Goal: Task Accomplishment & Management: Manage account settings

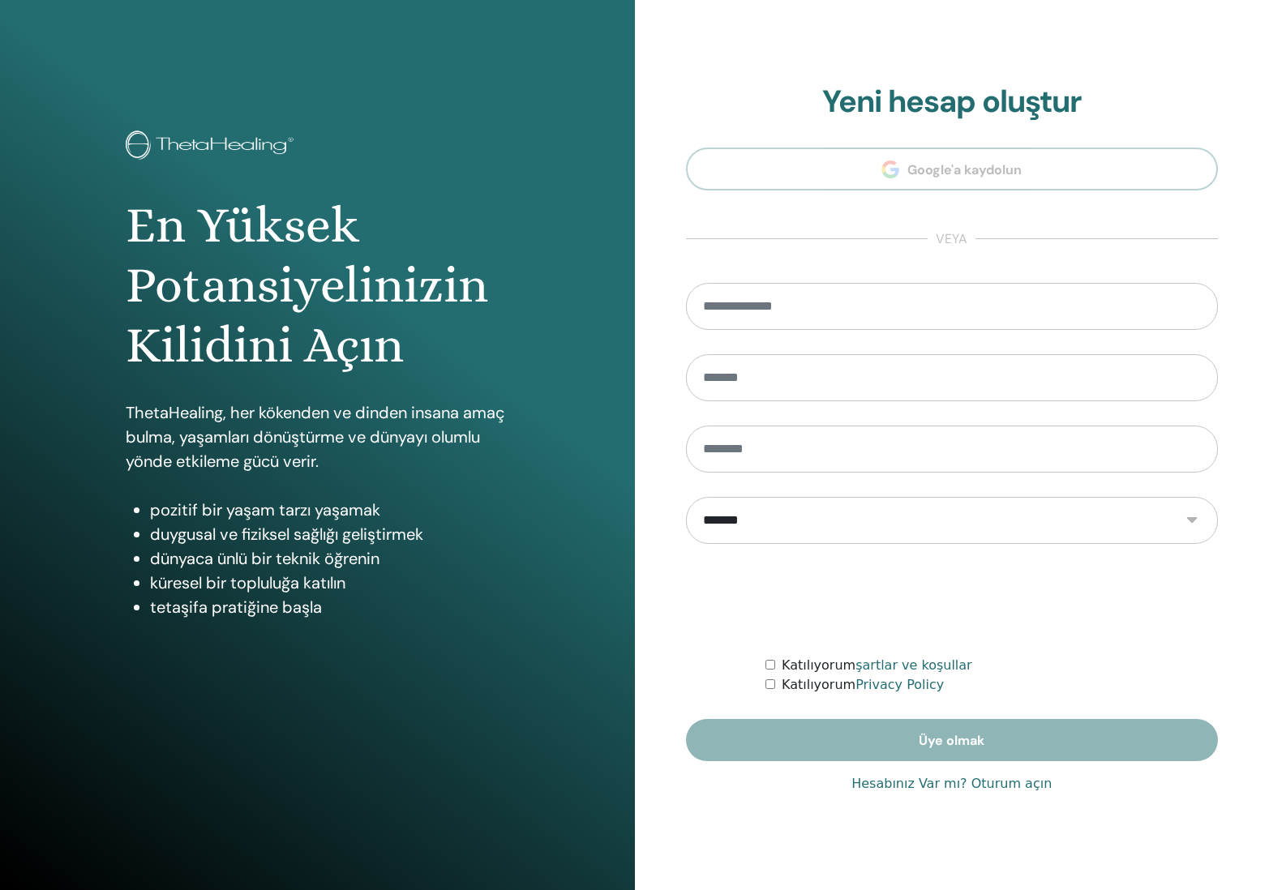
click at [916, 785] on link "Hesabınız Var mı? Oturum açın" at bounding box center [951, 783] width 200 height 19
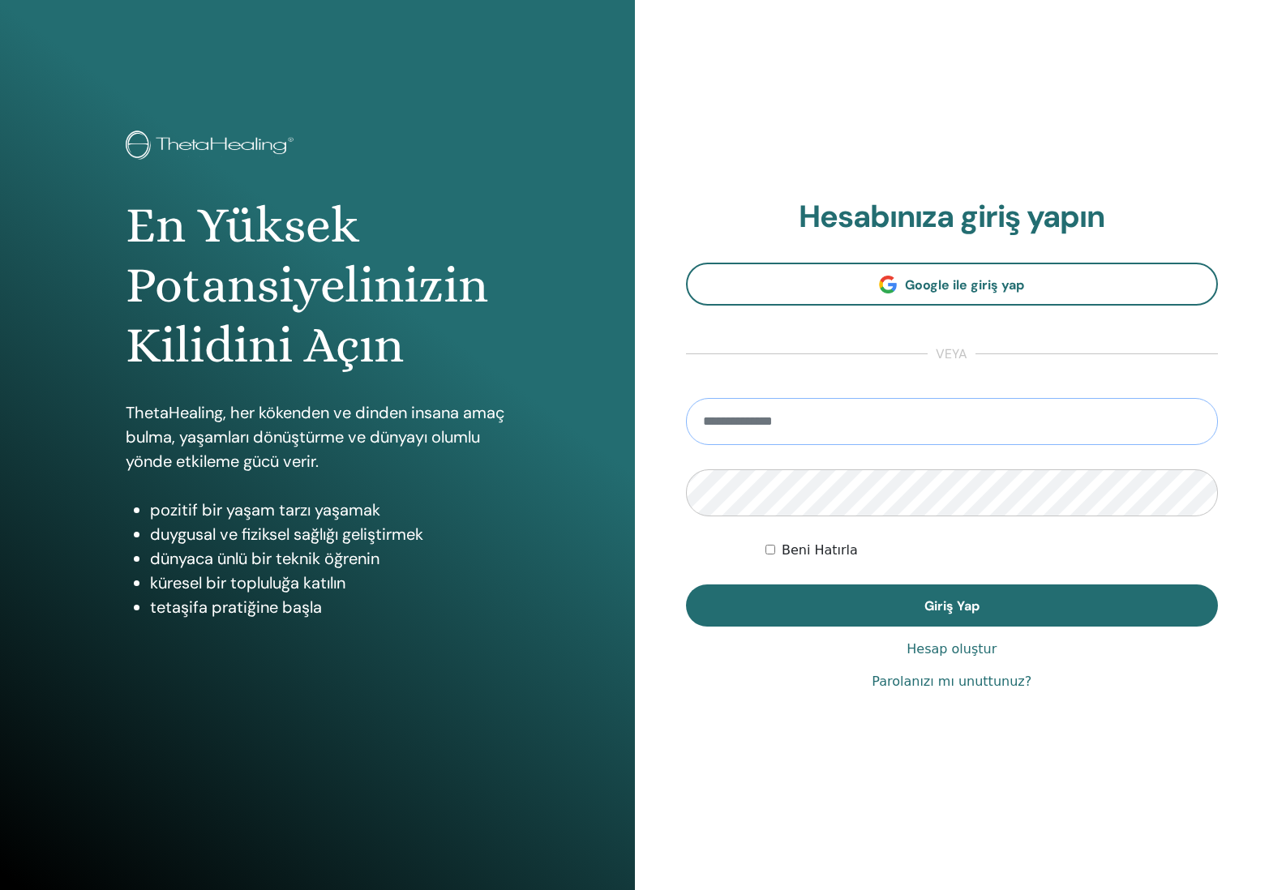
click at [879, 422] on input "email" at bounding box center [952, 421] width 533 height 47
type input "**********"
click at [951, 606] on button "Giriş Yap" at bounding box center [952, 606] width 533 height 42
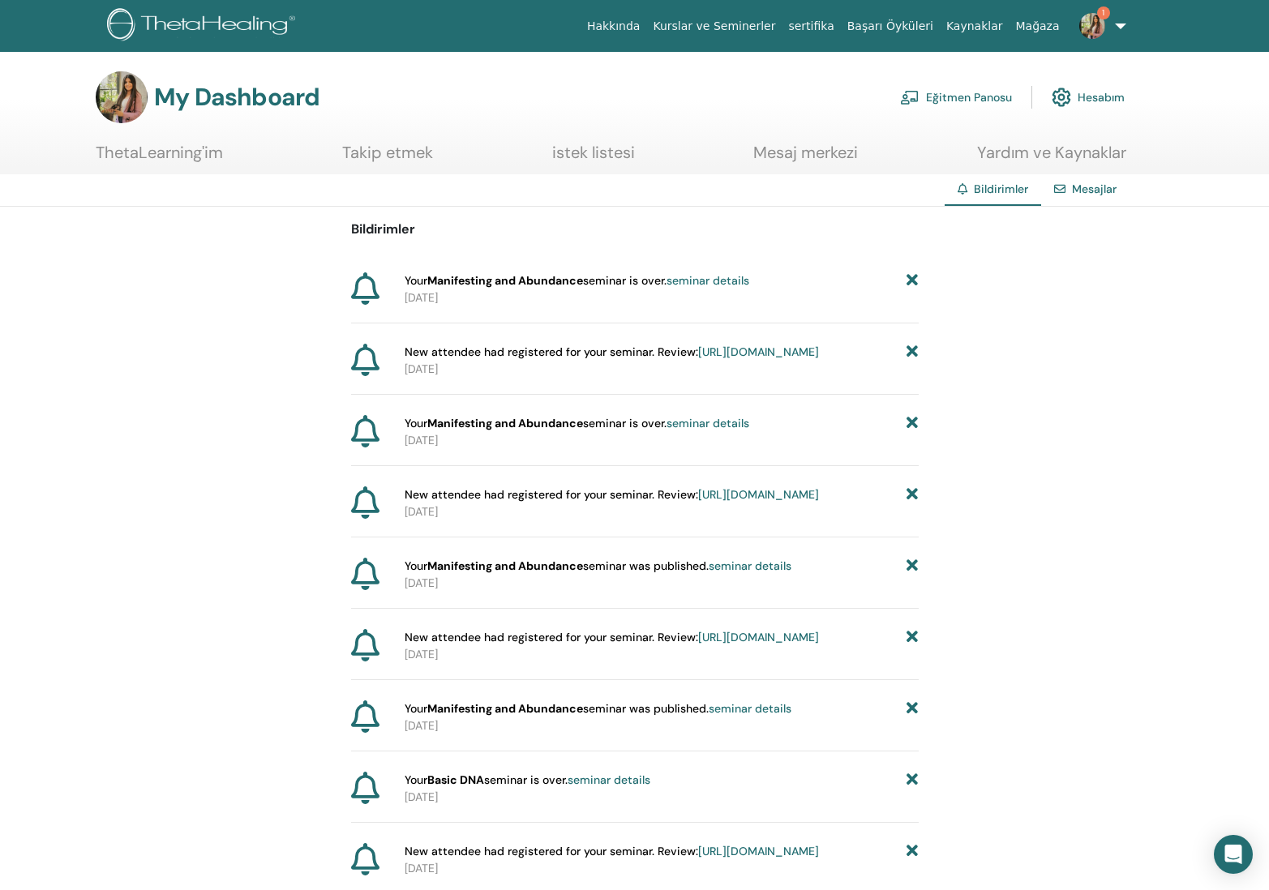
click at [1095, 24] on img at bounding box center [1092, 26] width 26 height 26
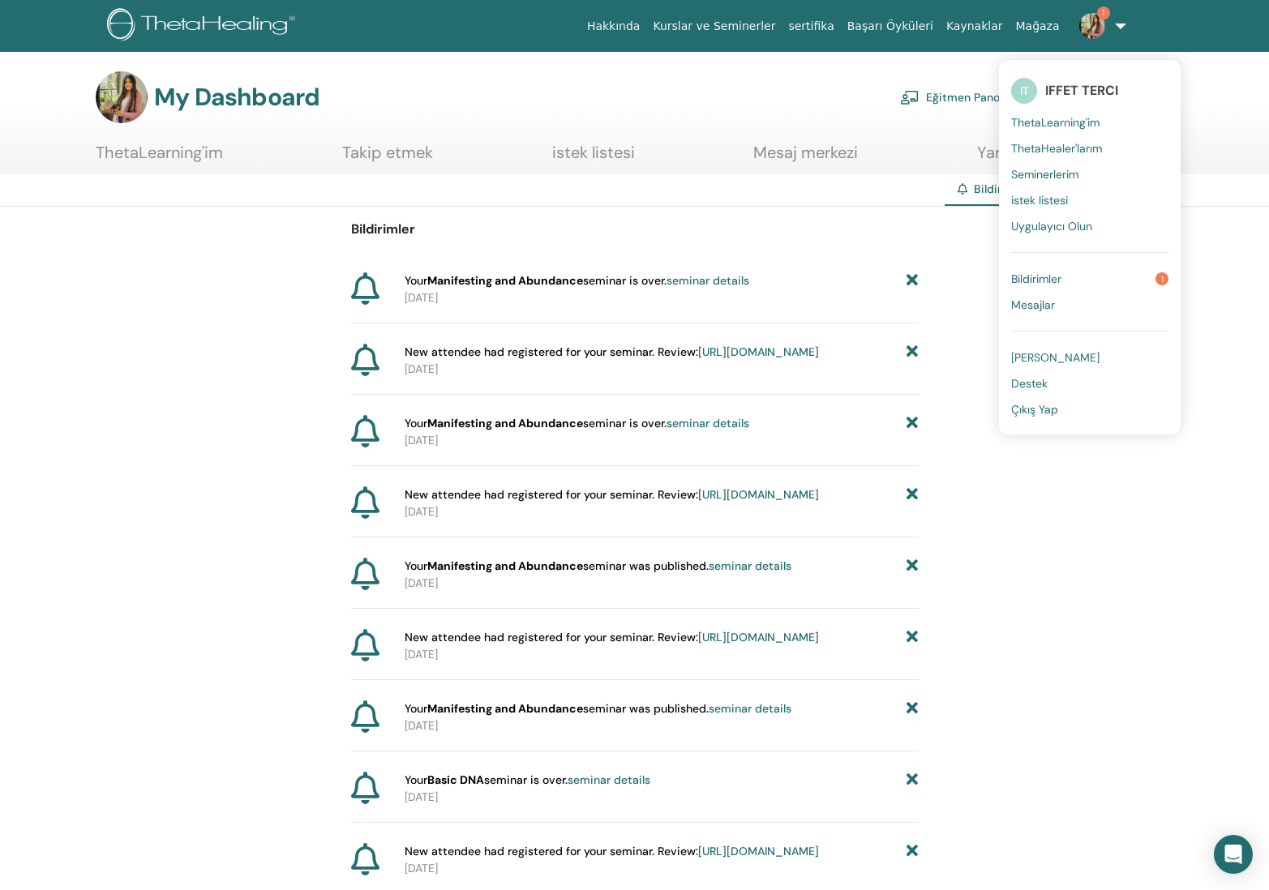
click at [1105, 287] on link "Bildirimler 1" at bounding box center [1089, 279] width 157 height 26
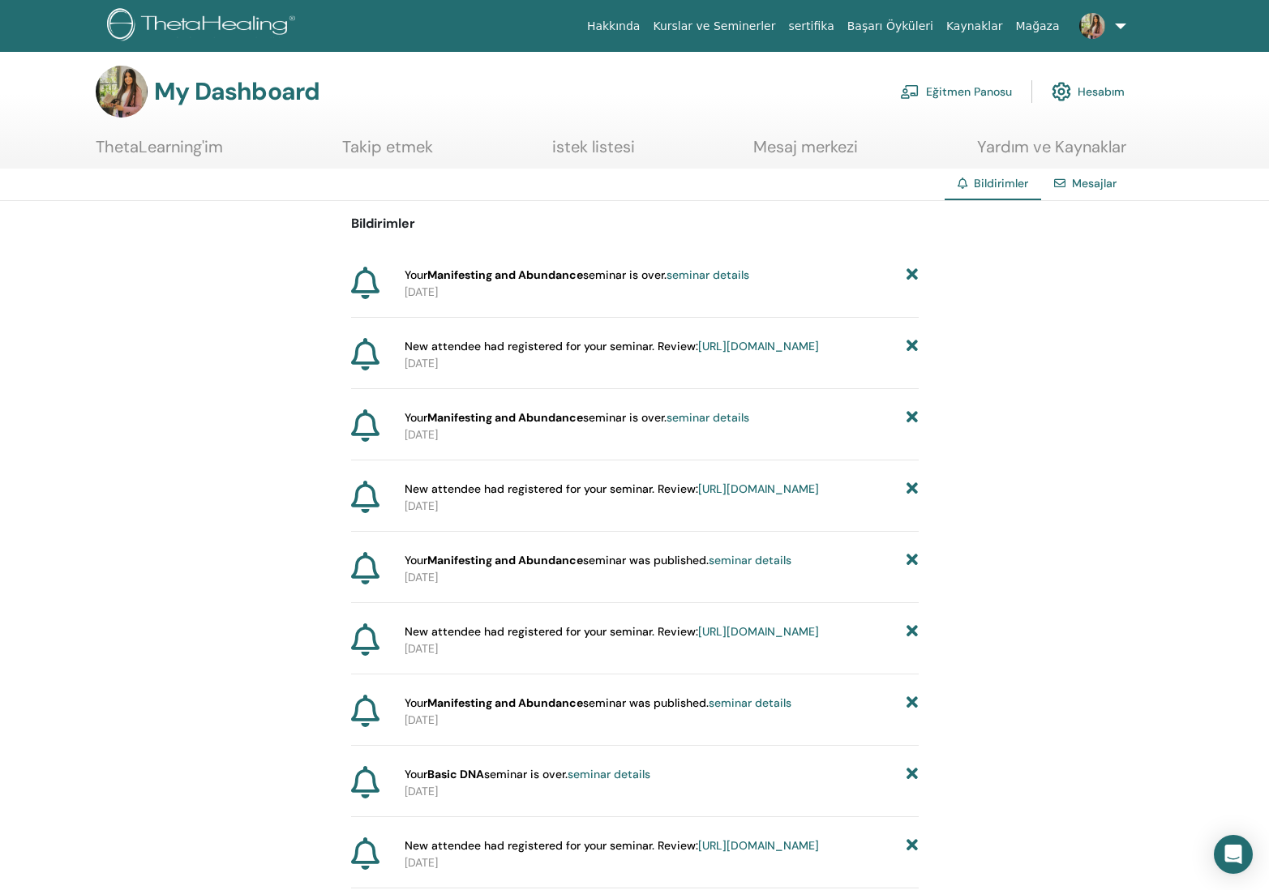
click at [728, 282] on span "Your Manifesting and Abundance seminar is over. seminar details" at bounding box center [577, 275] width 345 height 17
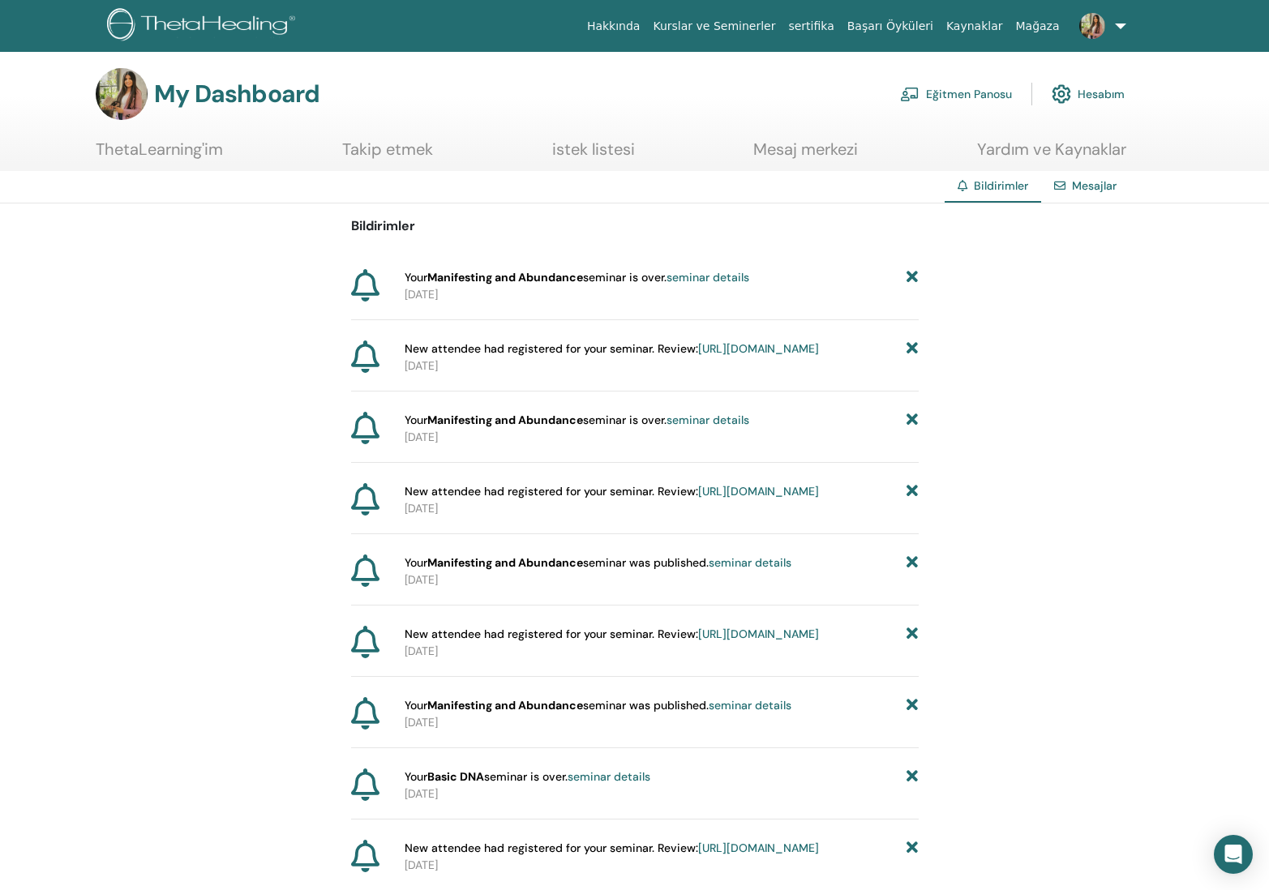
scroll to position [2, 0]
click at [727, 276] on link "seminar details" at bounding box center [708, 278] width 83 height 15
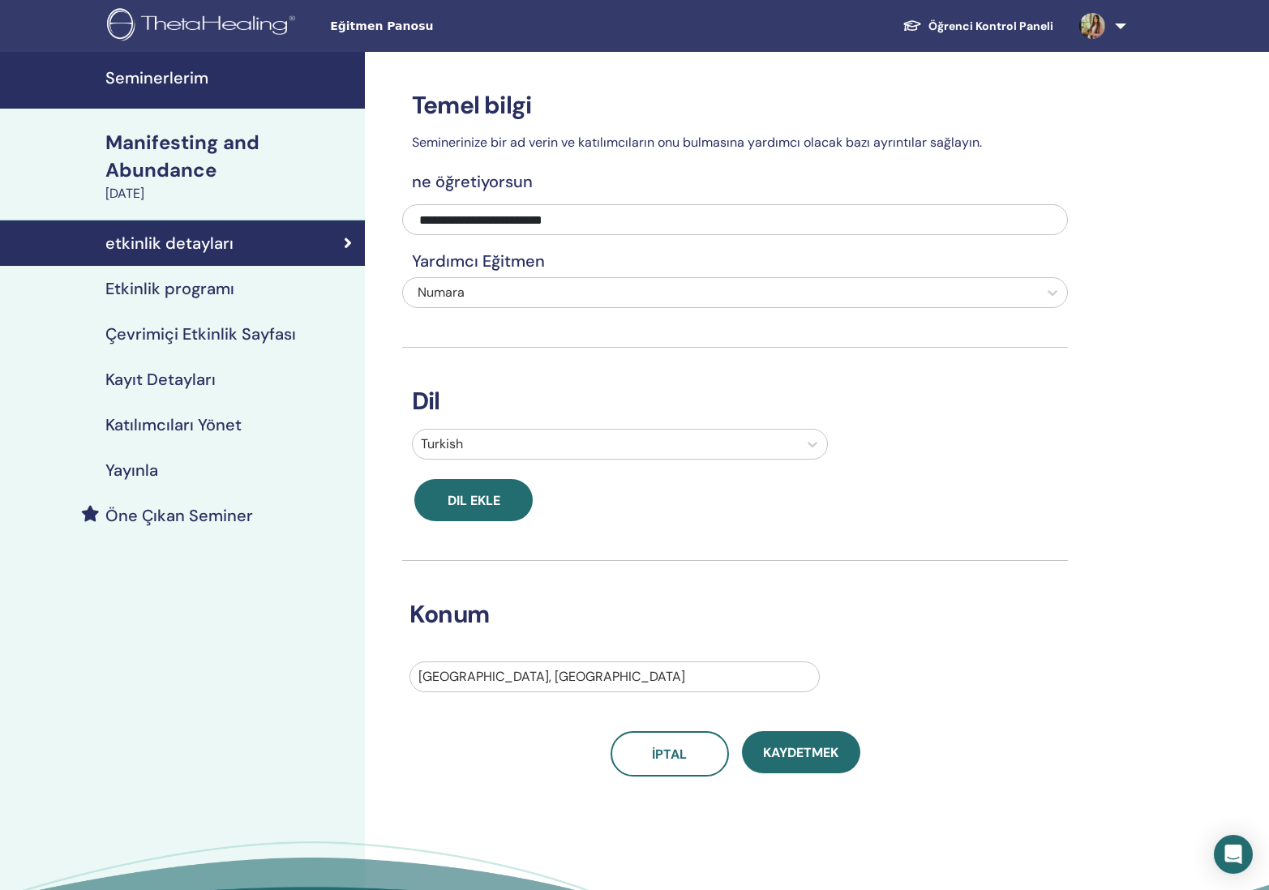
click at [171, 389] on h4 "Kayıt Detayları" at bounding box center [160, 379] width 110 height 19
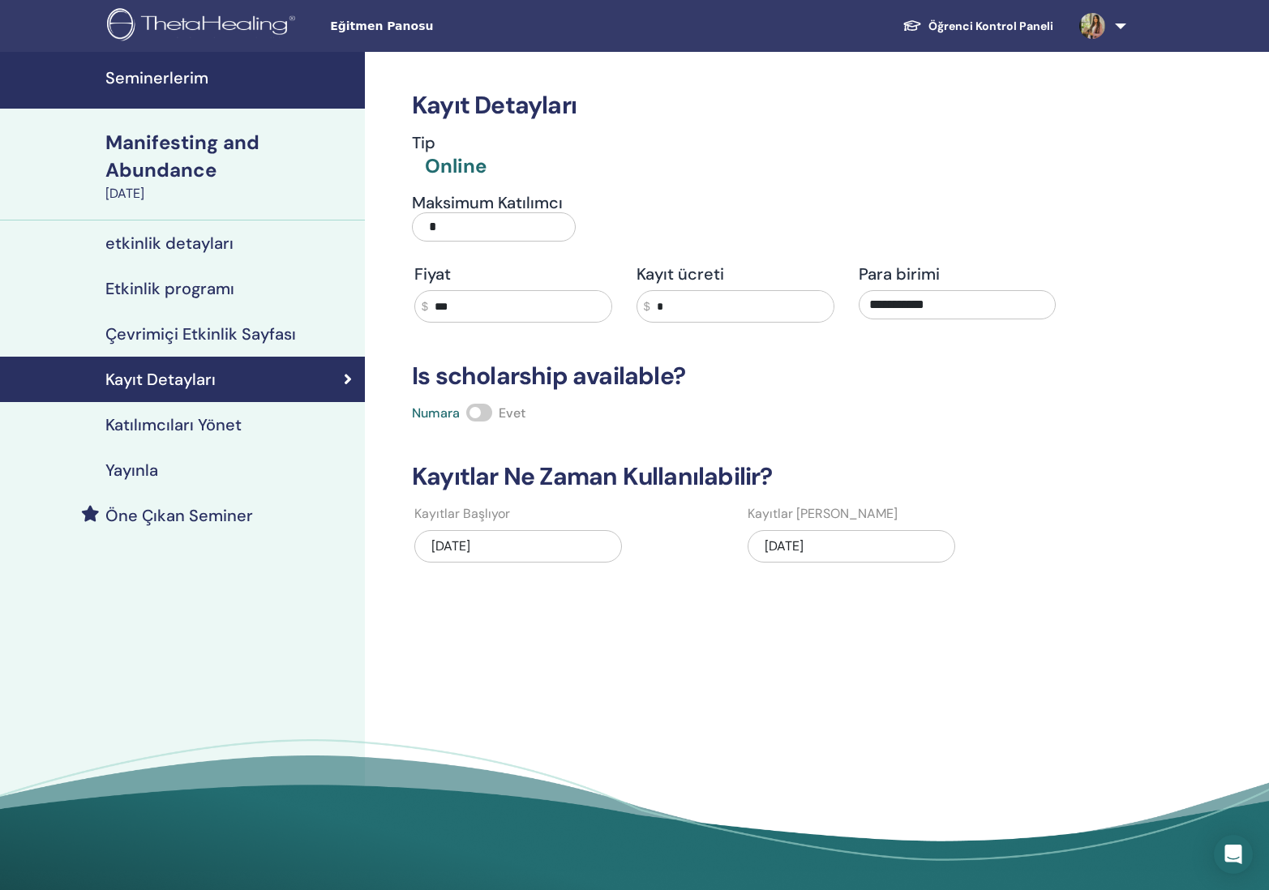
click at [164, 417] on h4 "Katılımcıları Yönet" at bounding box center [173, 424] width 136 height 19
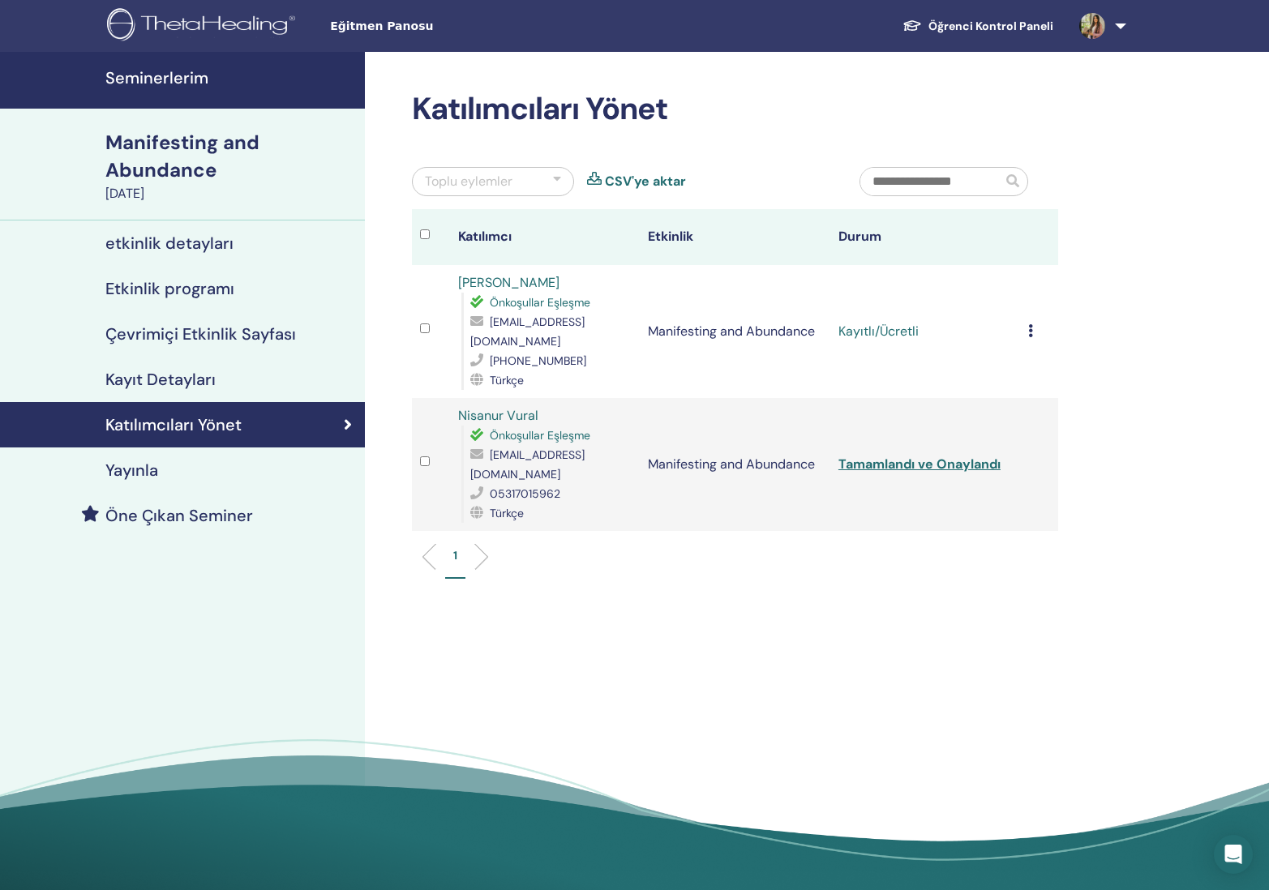
click at [1030, 324] on icon at bounding box center [1030, 330] width 5 height 13
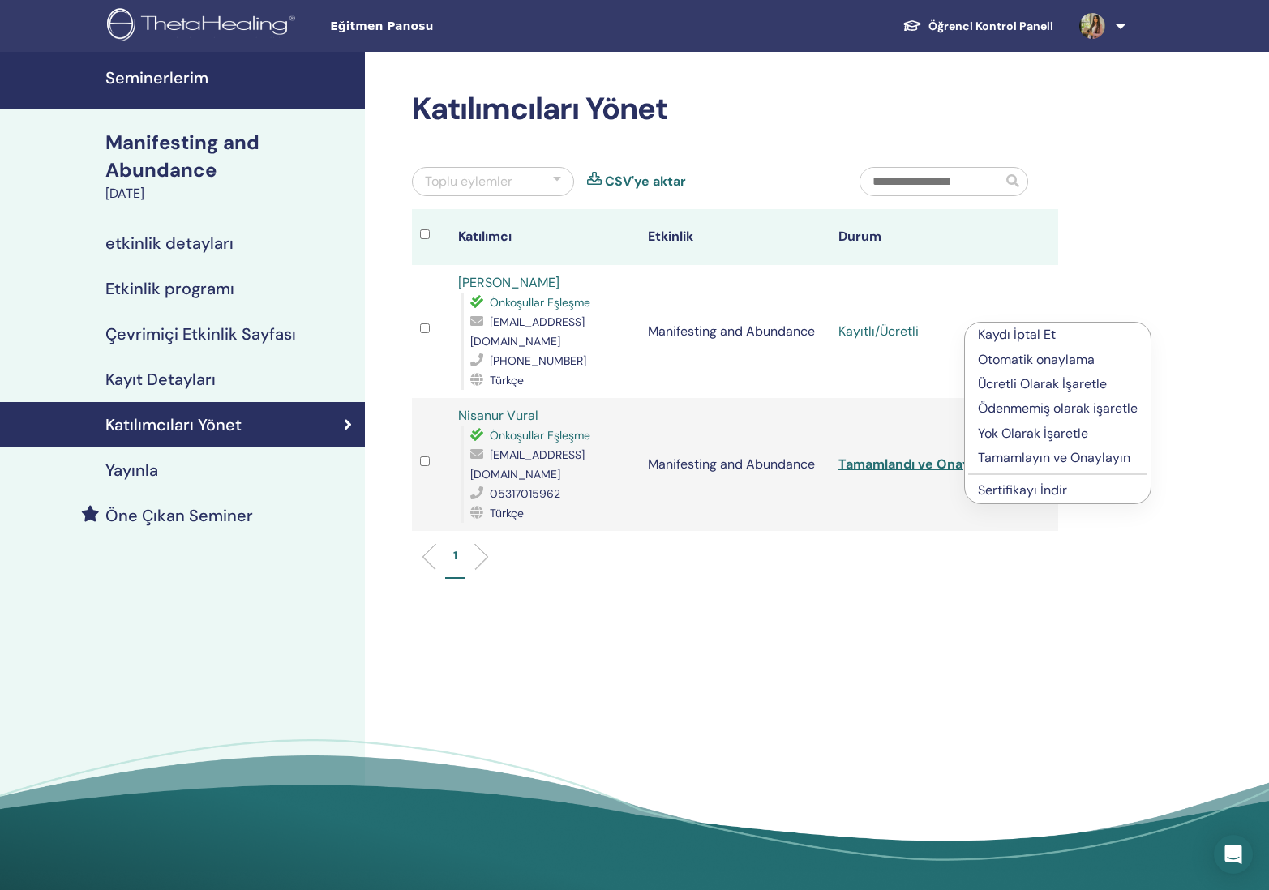
click at [1130, 547] on div "Katılımcıları Yönet Toplu eylemler CSV'ye aktar Katılımcı Etkinlik Durum Ebru O…" at bounding box center [788, 477] width 846 height 850
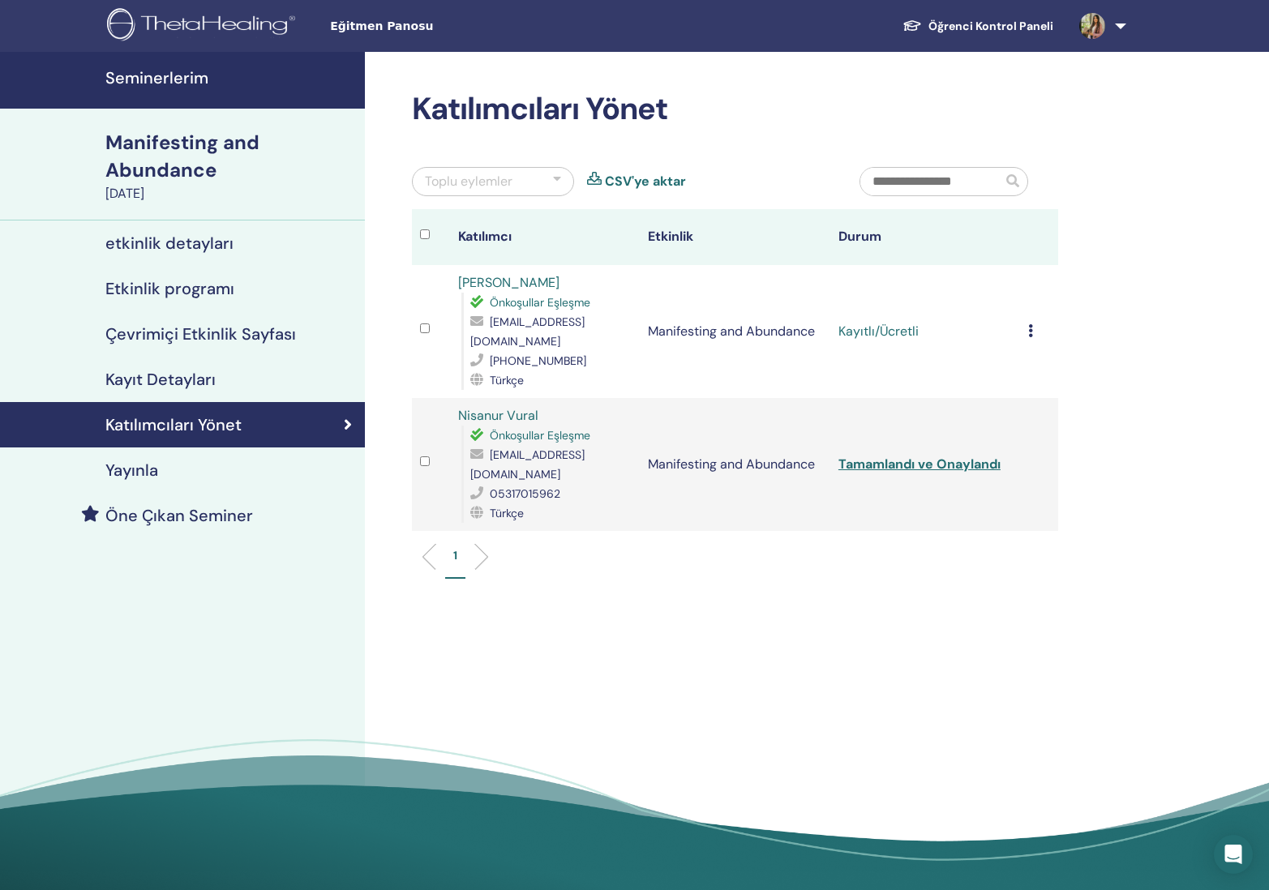
click at [171, 384] on h4 "Kayıt Detayları" at bounding box center [160, 379] width 110 height 19
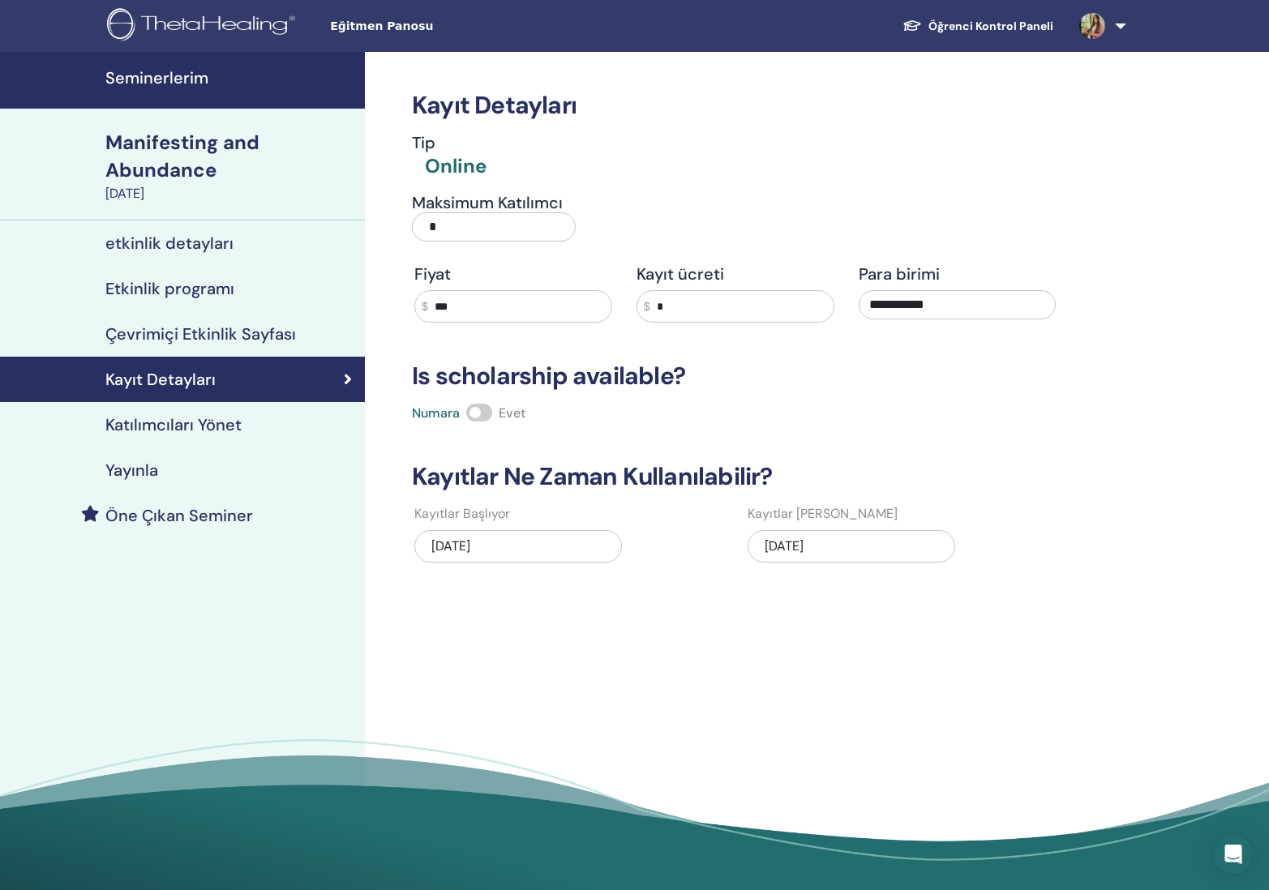
click at [197, 336] on h4 "Çevrimiçi Etkinlik Sayfası" at bounding box center [200, 333] width 191 height 19
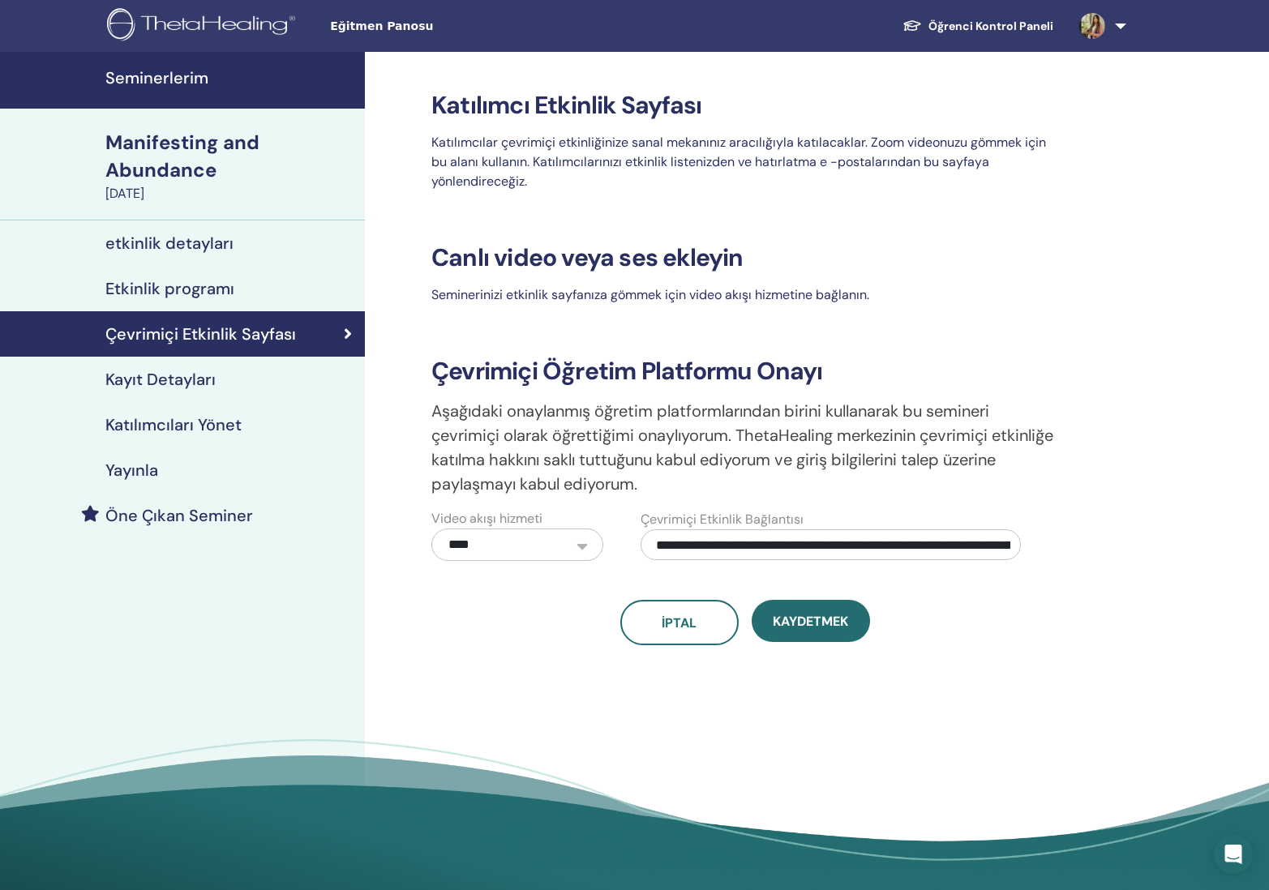
click at [178, 291] on h4 "Etkinlik programı" at bounding box center [169, 288] width 129 height 19
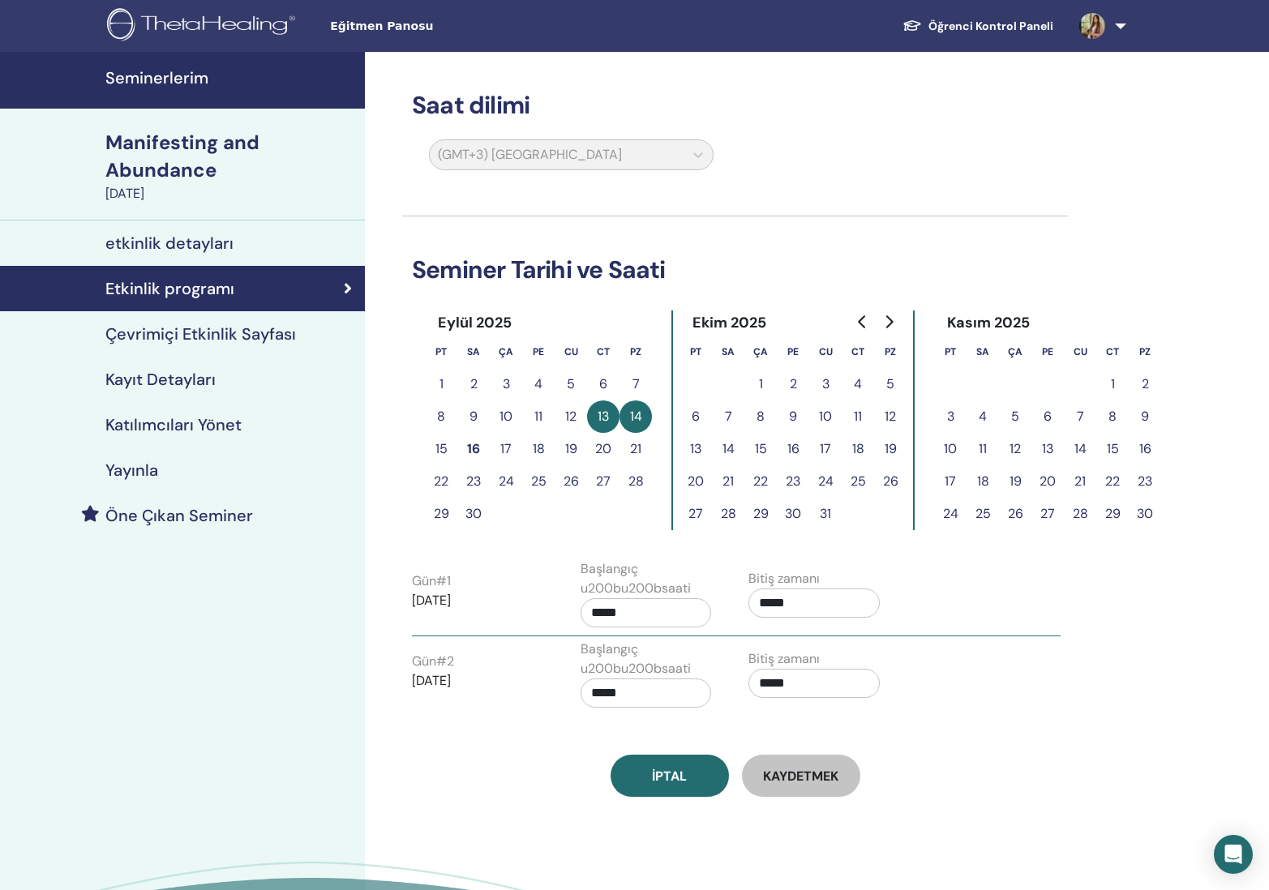
click at [191, 252] on h4 "etkinlik detayları" at bounding box center [169, 243] width 128 height 19
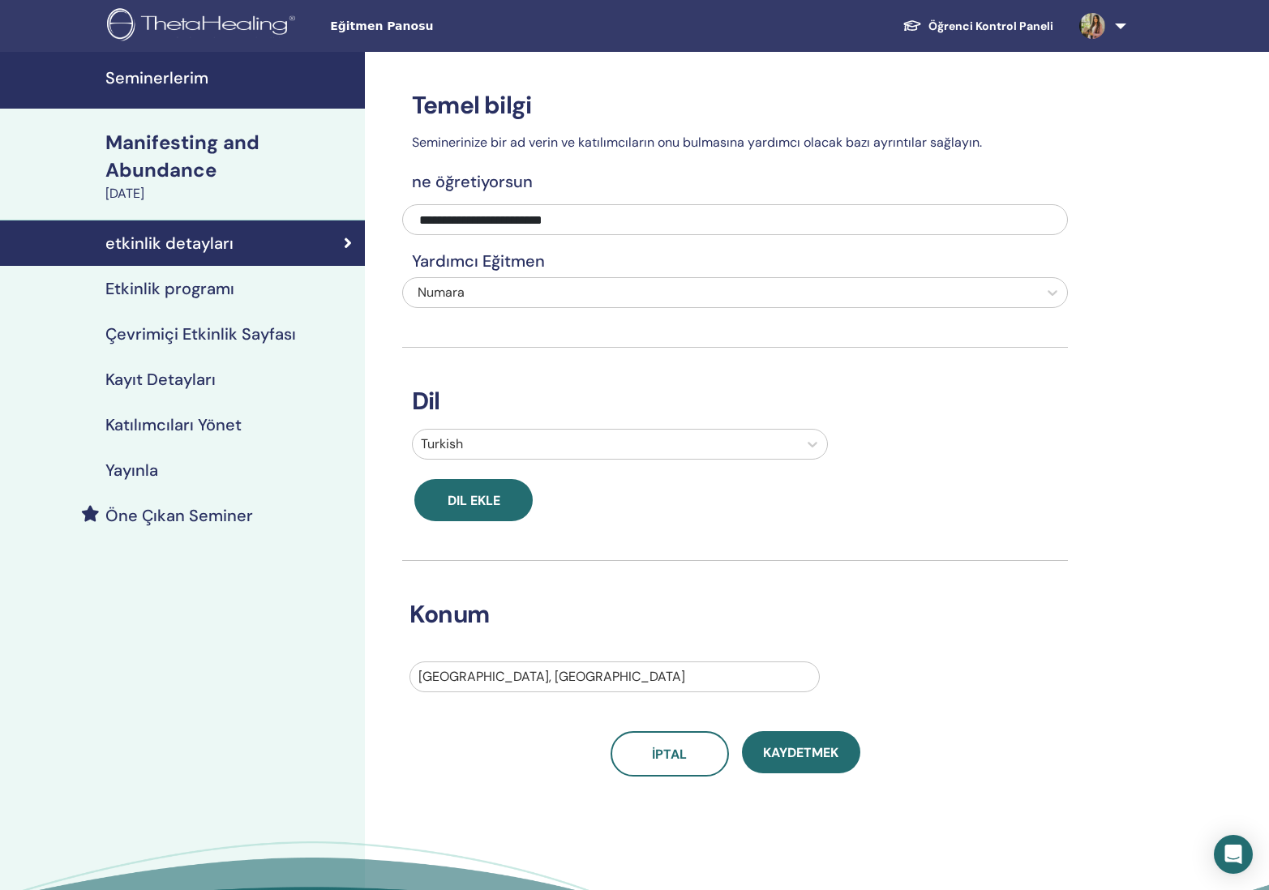
click at [1002, 20] on link "Öğrenci Kontrol Paneli" at bounding box center [977, 26] width 177 height 30
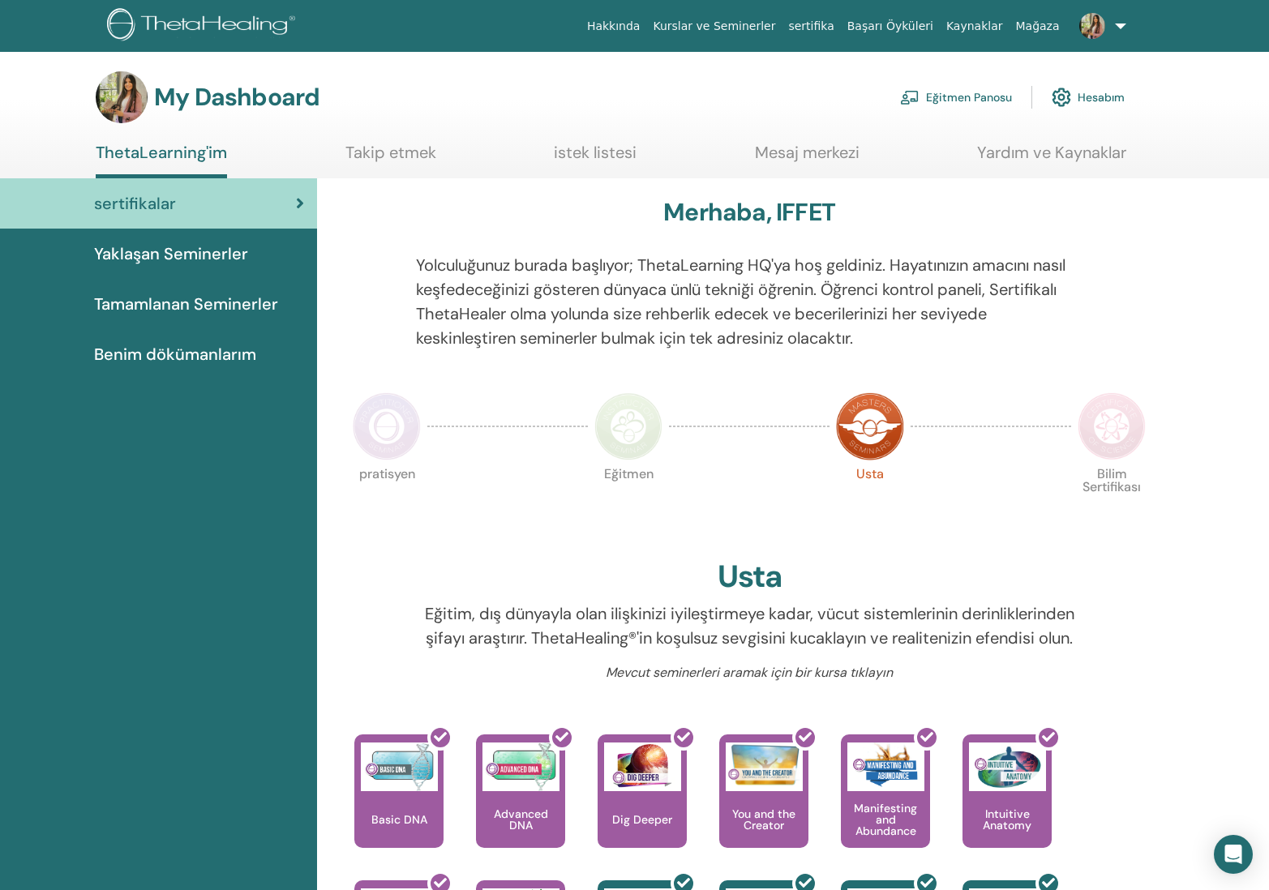
click at [987, 99] on link "Eğitmen Panosu" at bounding box center [956, 97] width 112 height 36
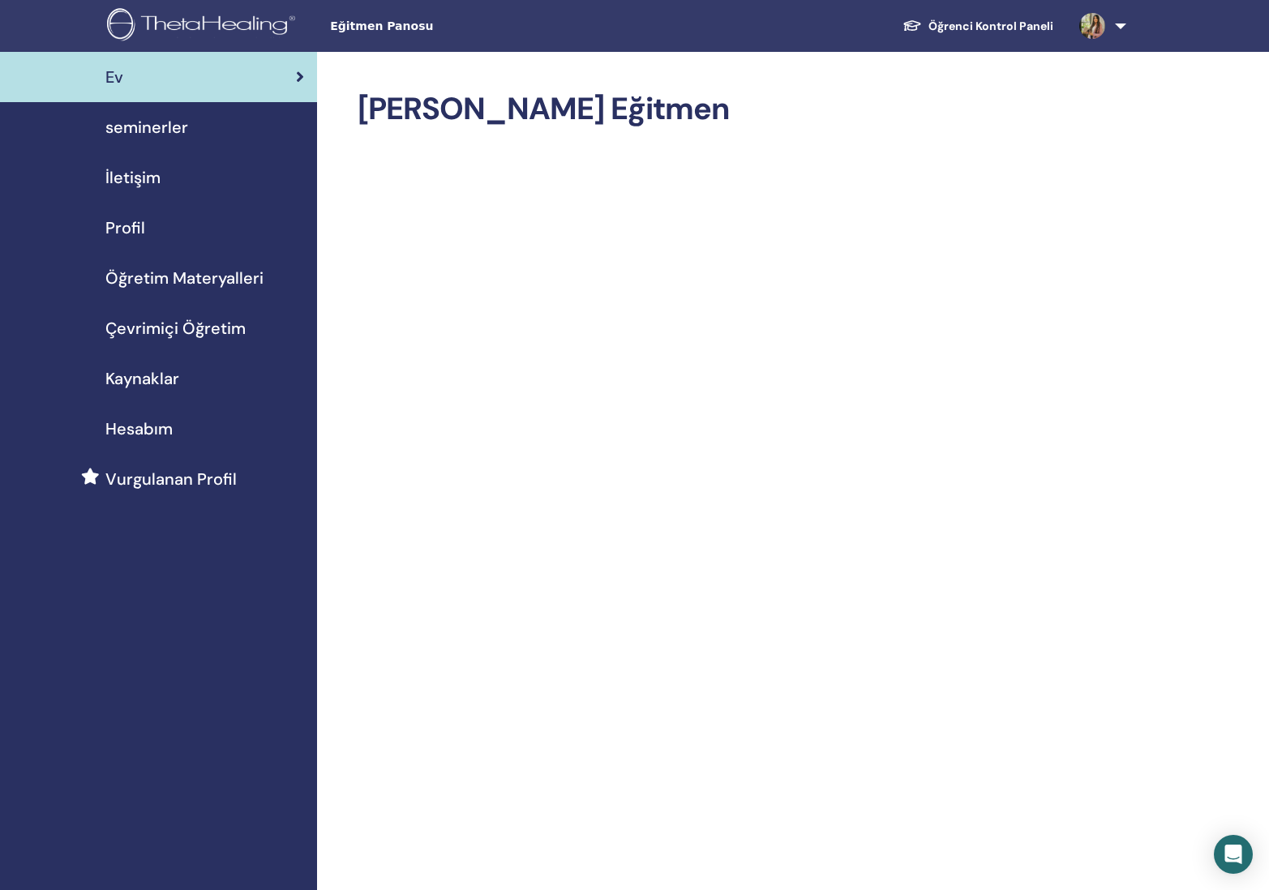
click at [198, 279] on span "Öğretim Materyalleri" at bounding box center [184, 278] width 158 height 24
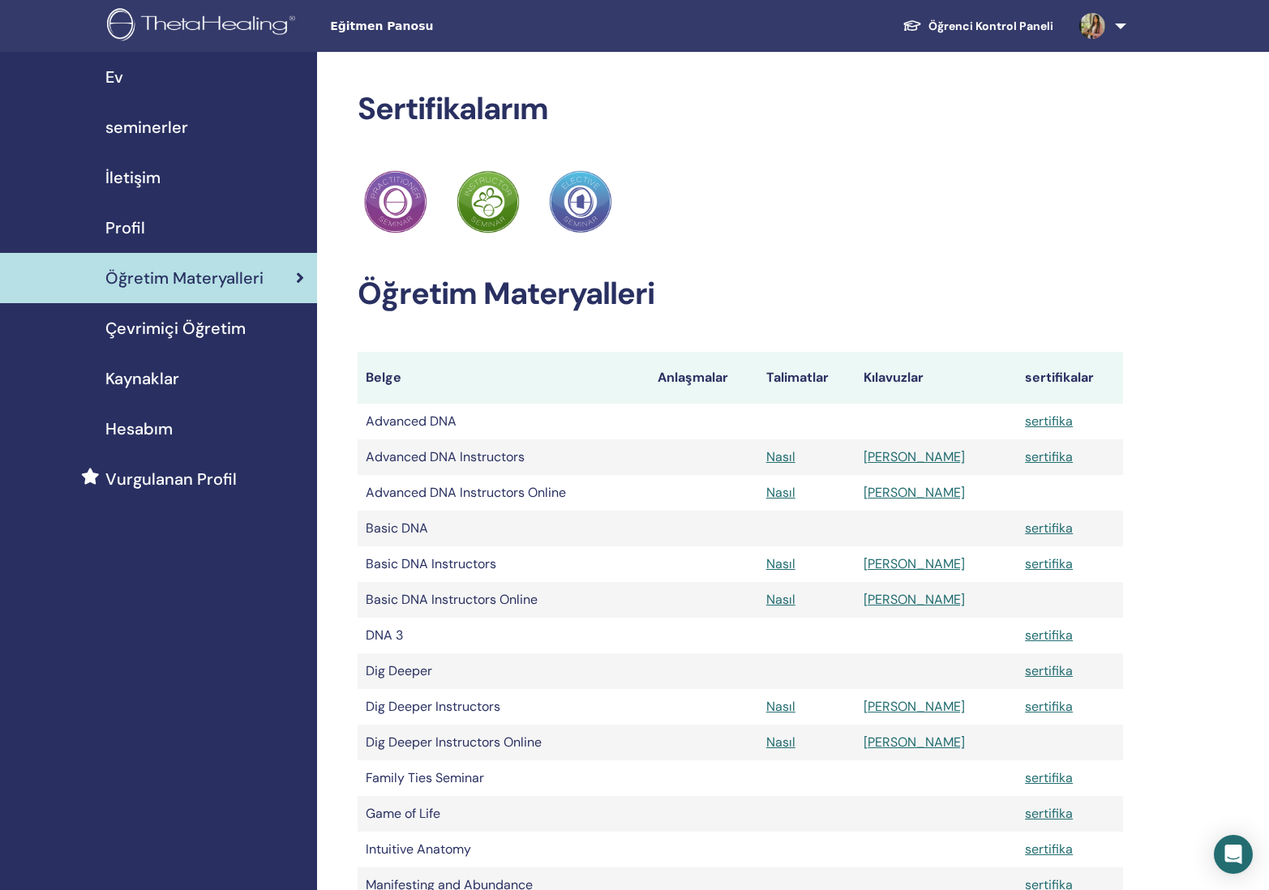
click at [157, 381] on span "Kaynaklar" at bounding box center [142, 378] width 74 height 24
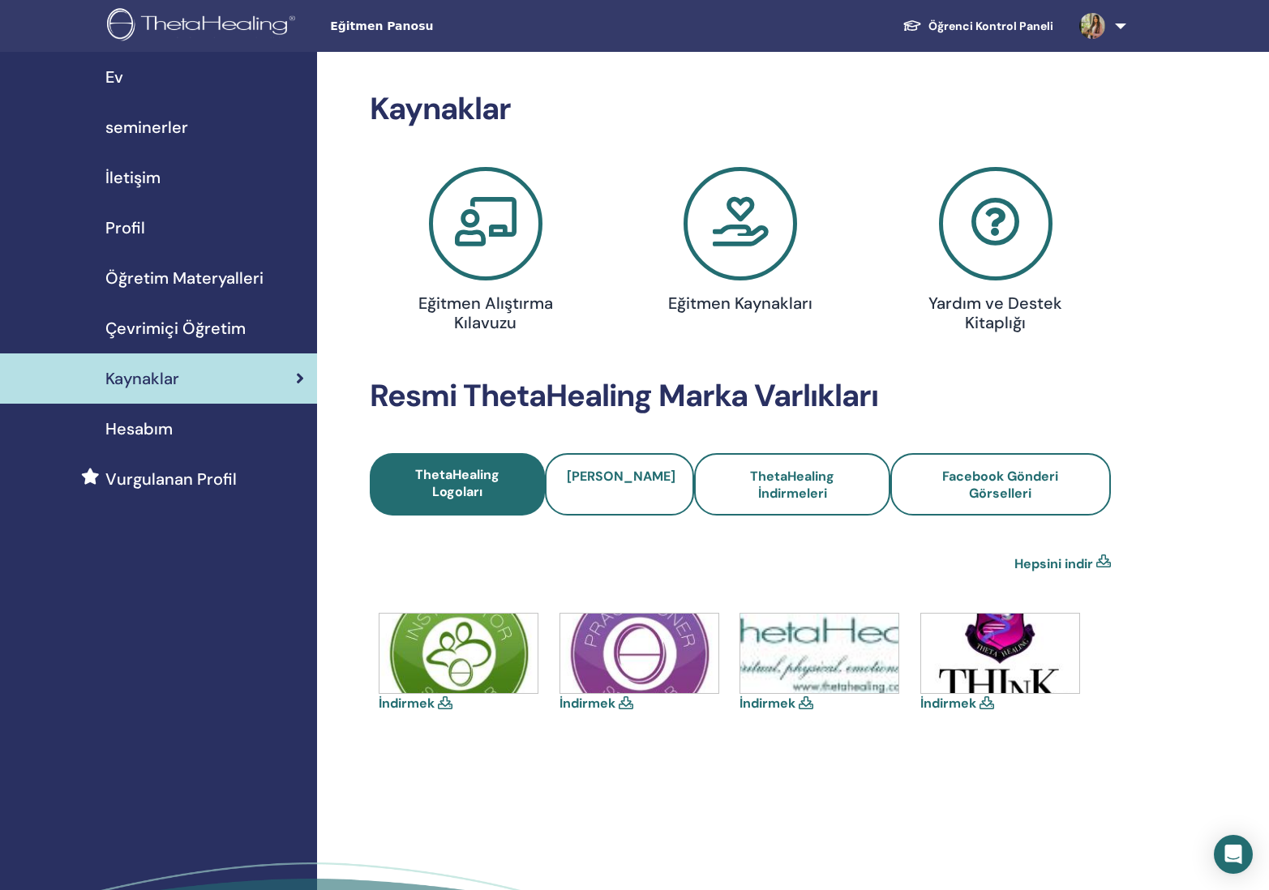
click at [730, 236] on icon at bounding box center [741, 224] width 114 height 114
click at [976, 226] on icon at bounding box center [996, 224] width 114 height 114
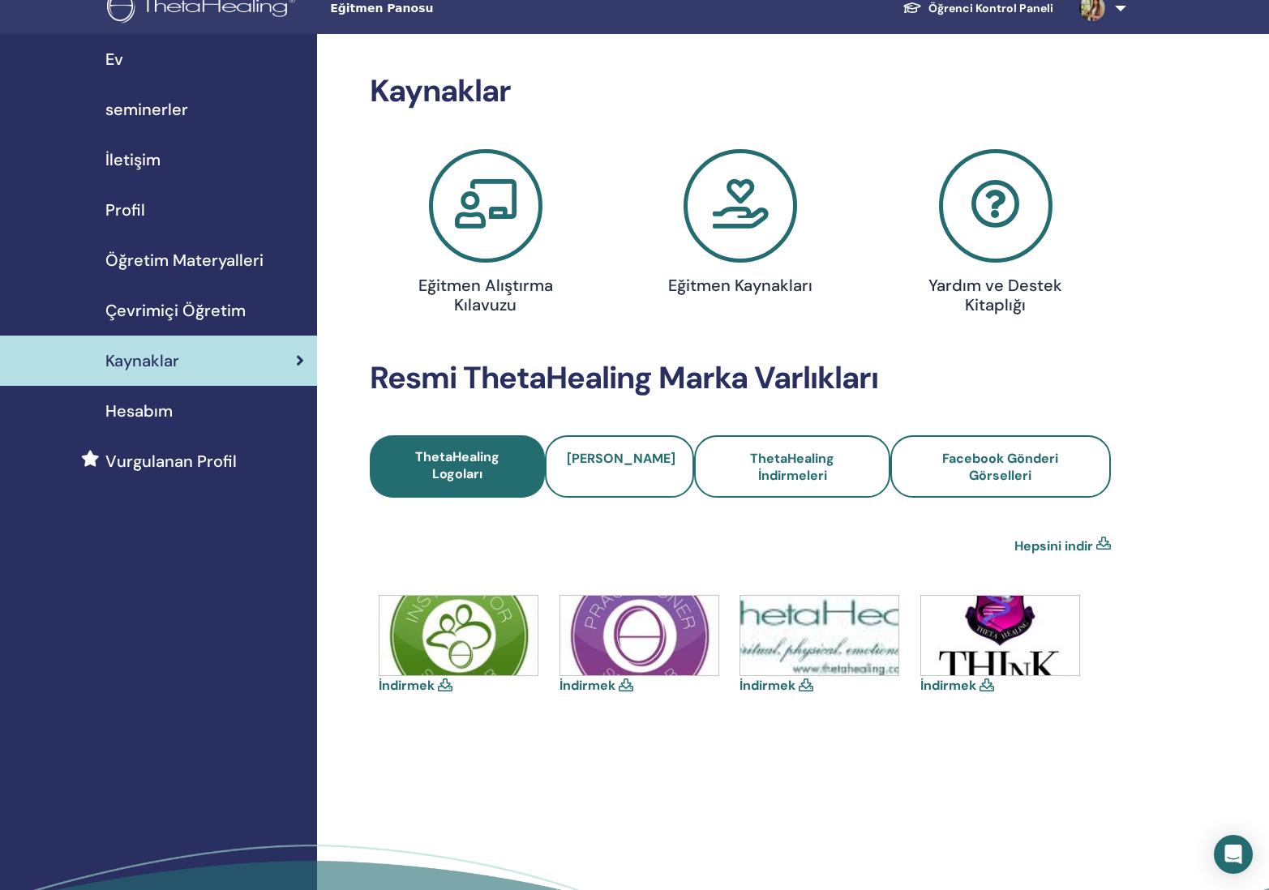
click at [162, 413] on span "Hesabım" at bounding box center [138, 411] width 67 height 24
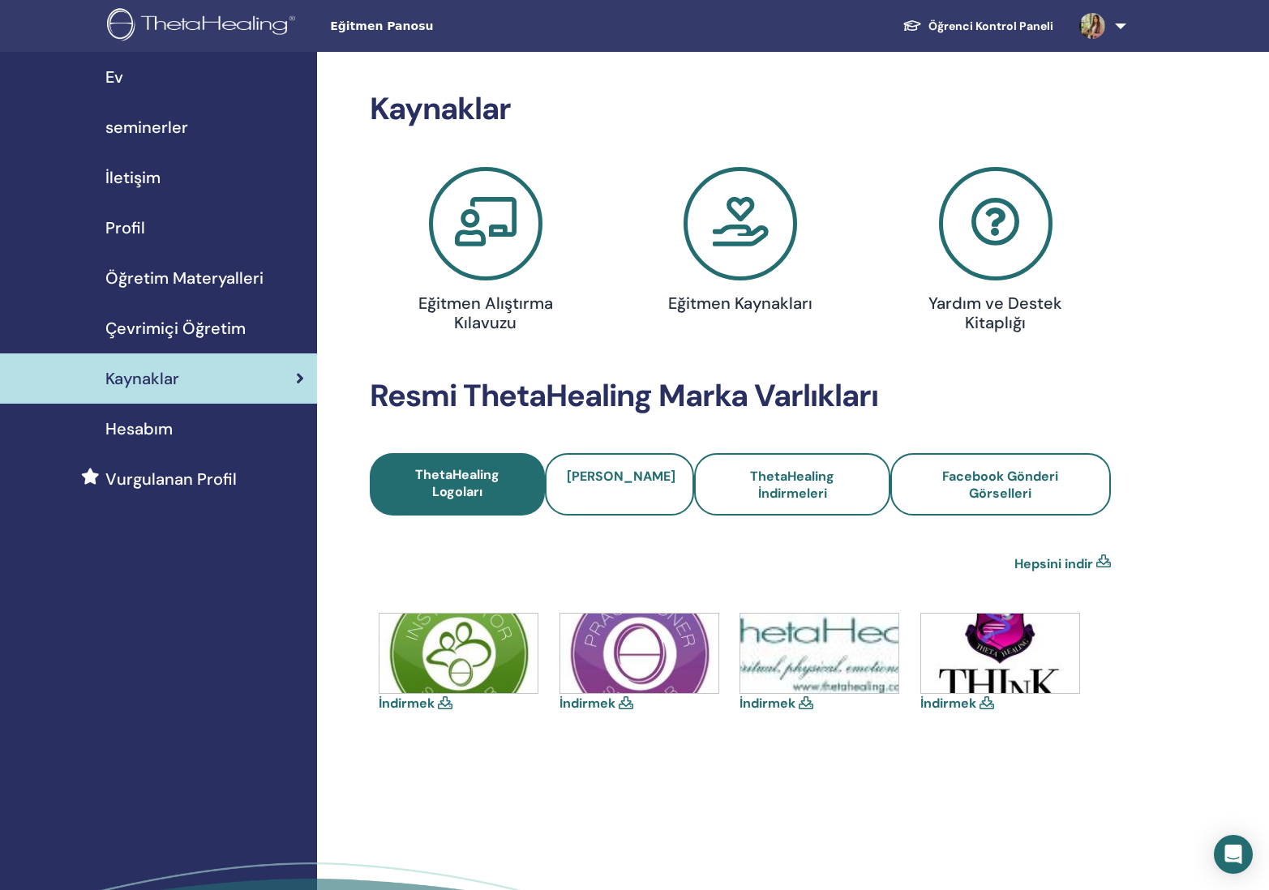
scroll to position [18, 0]
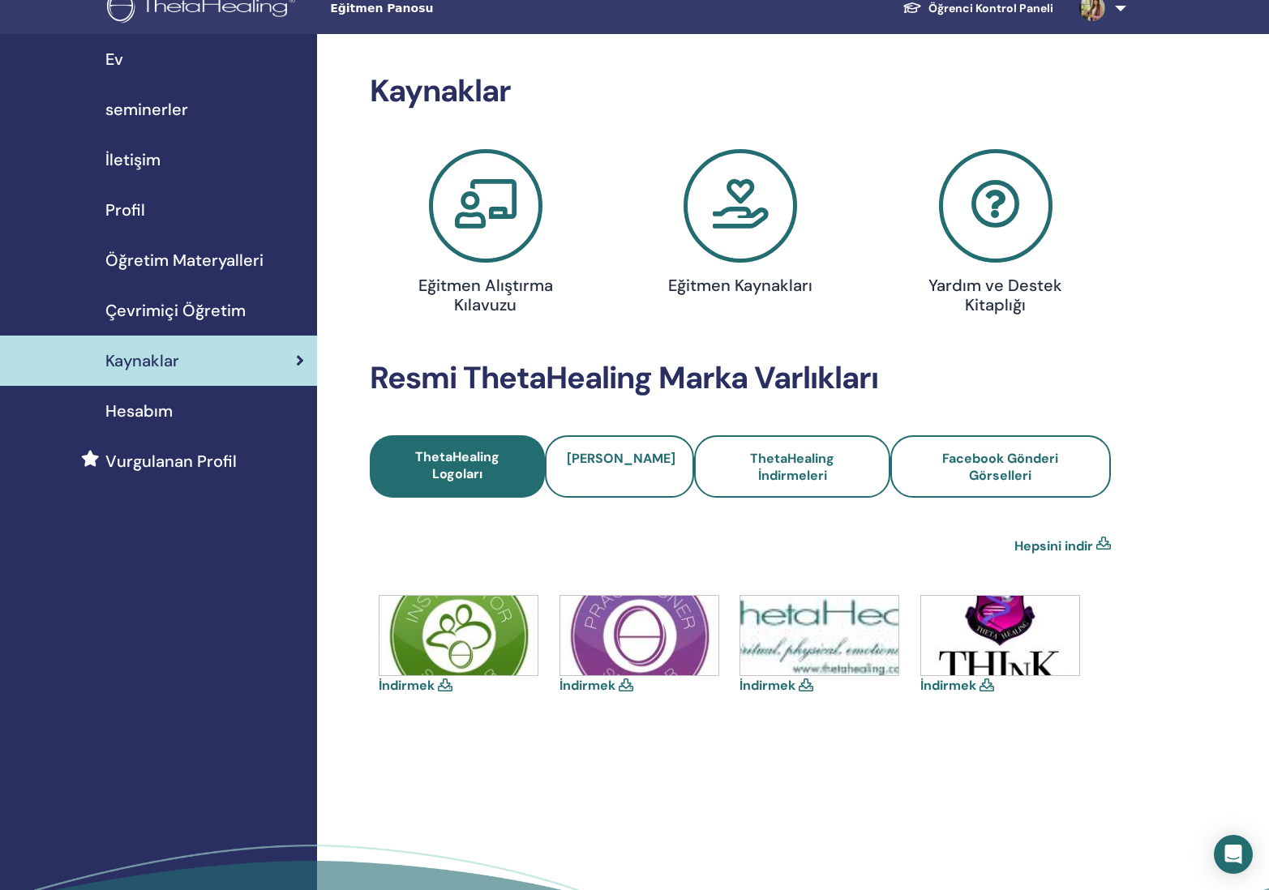
click at [199, 265] on span "Öğretim Materyalleri" at bounding box center [184, 260] width 158 height 24
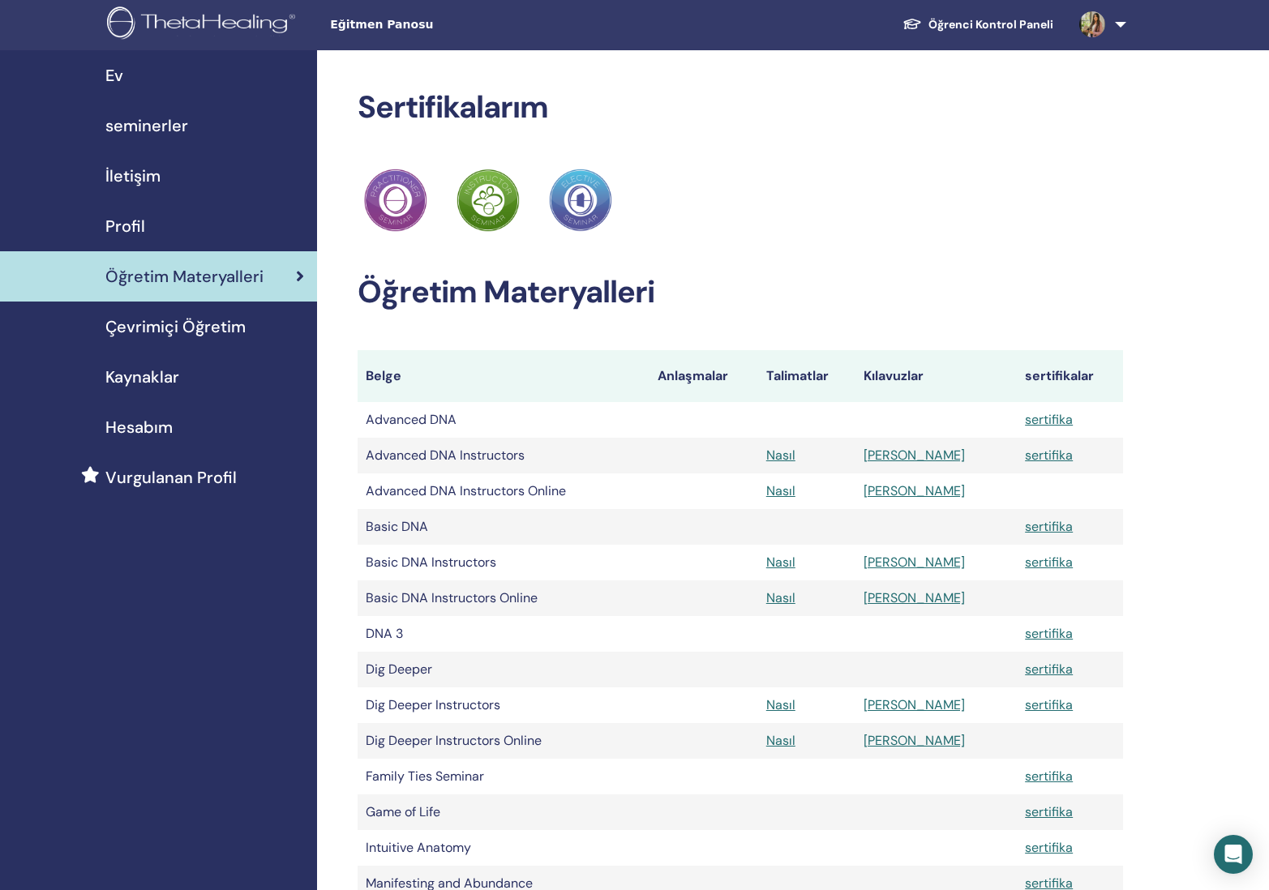
scroll to position [5, 1]
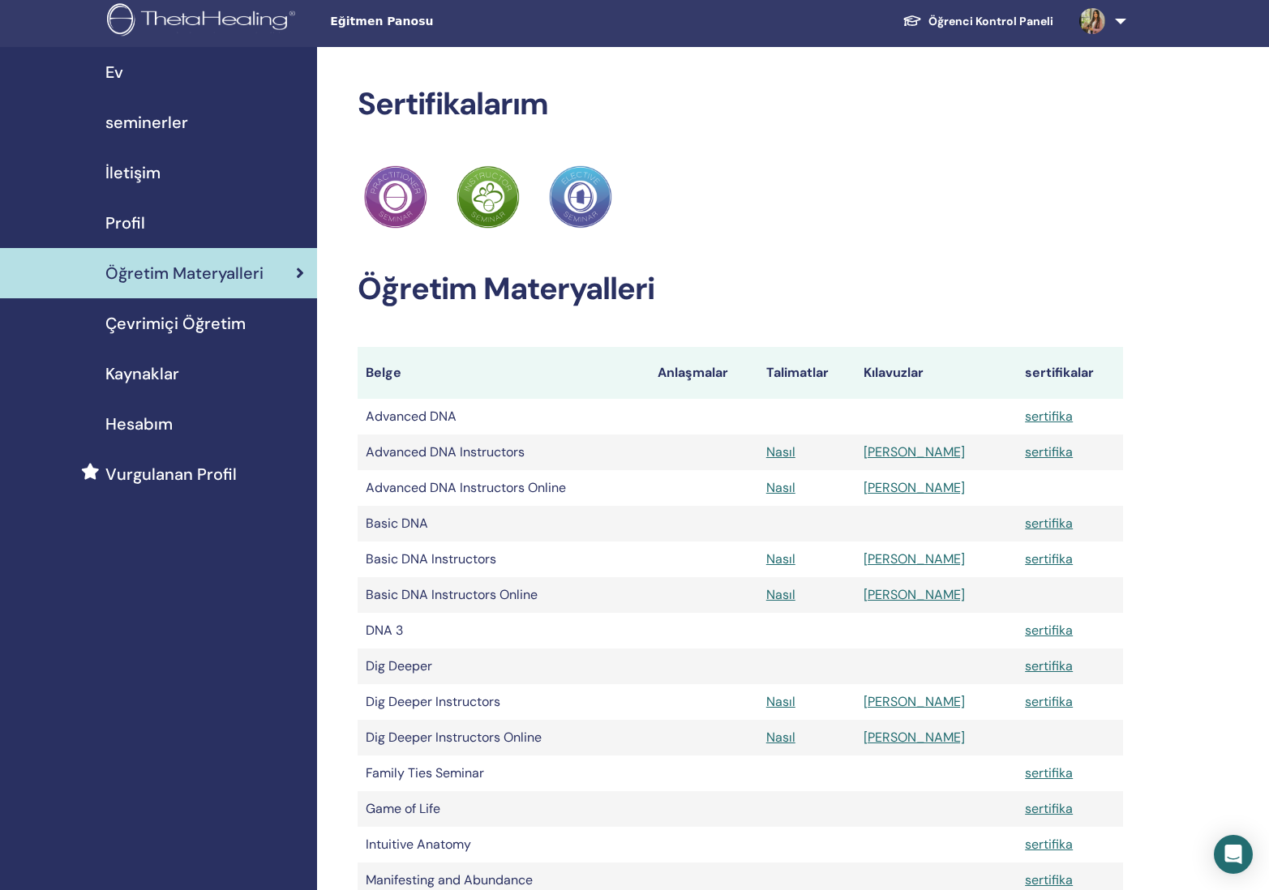
click at [236, 328] on span "Çevrimiçi Öğretim" at bounding box center [175, 323] width 140 height 24
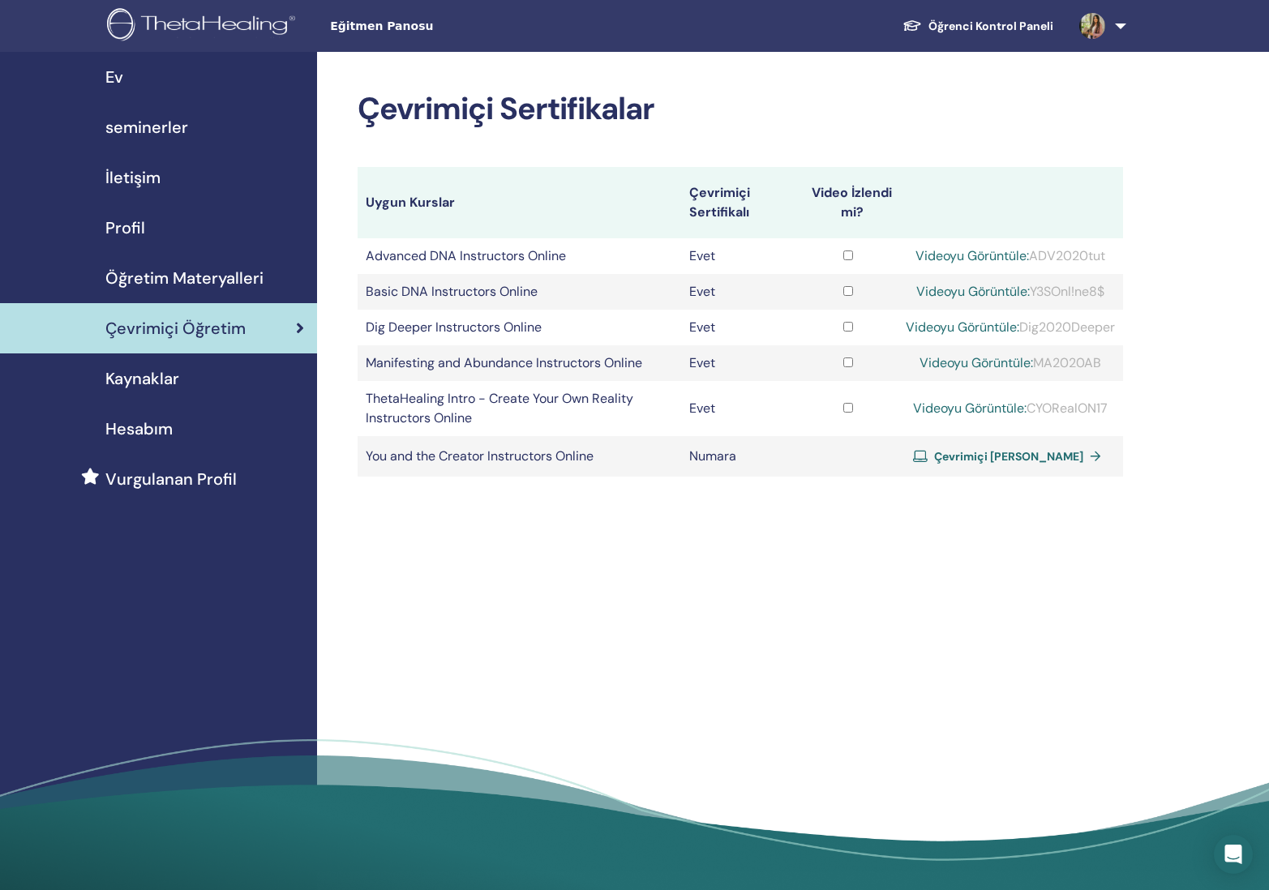
click at [152, 382] on span "Kaynaklar" at bounding box center [142, 378] width 74 height 24
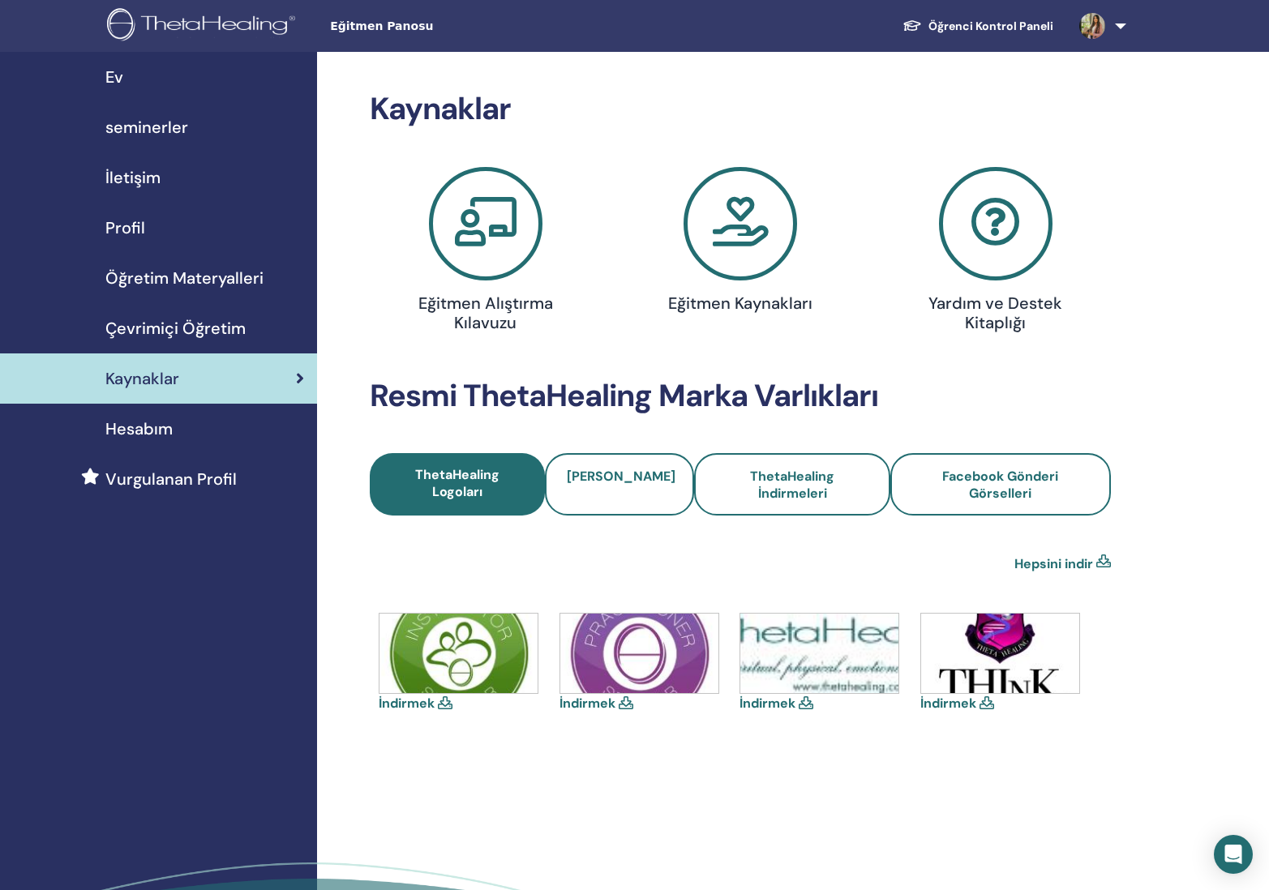
click at [181, 131] on span "seminerler" at bounding box center [146, 127] width 83 height 24
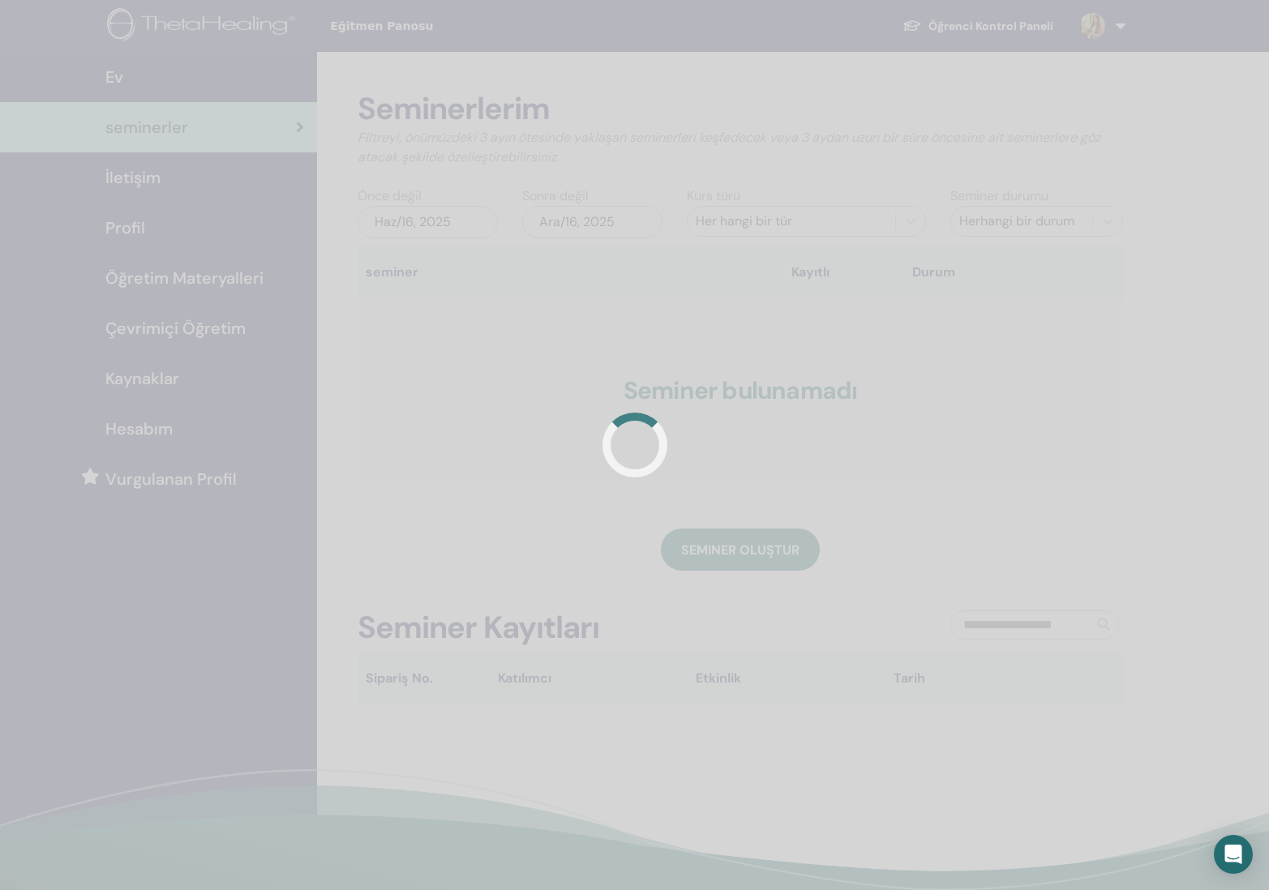
scroll to position [1, 0]
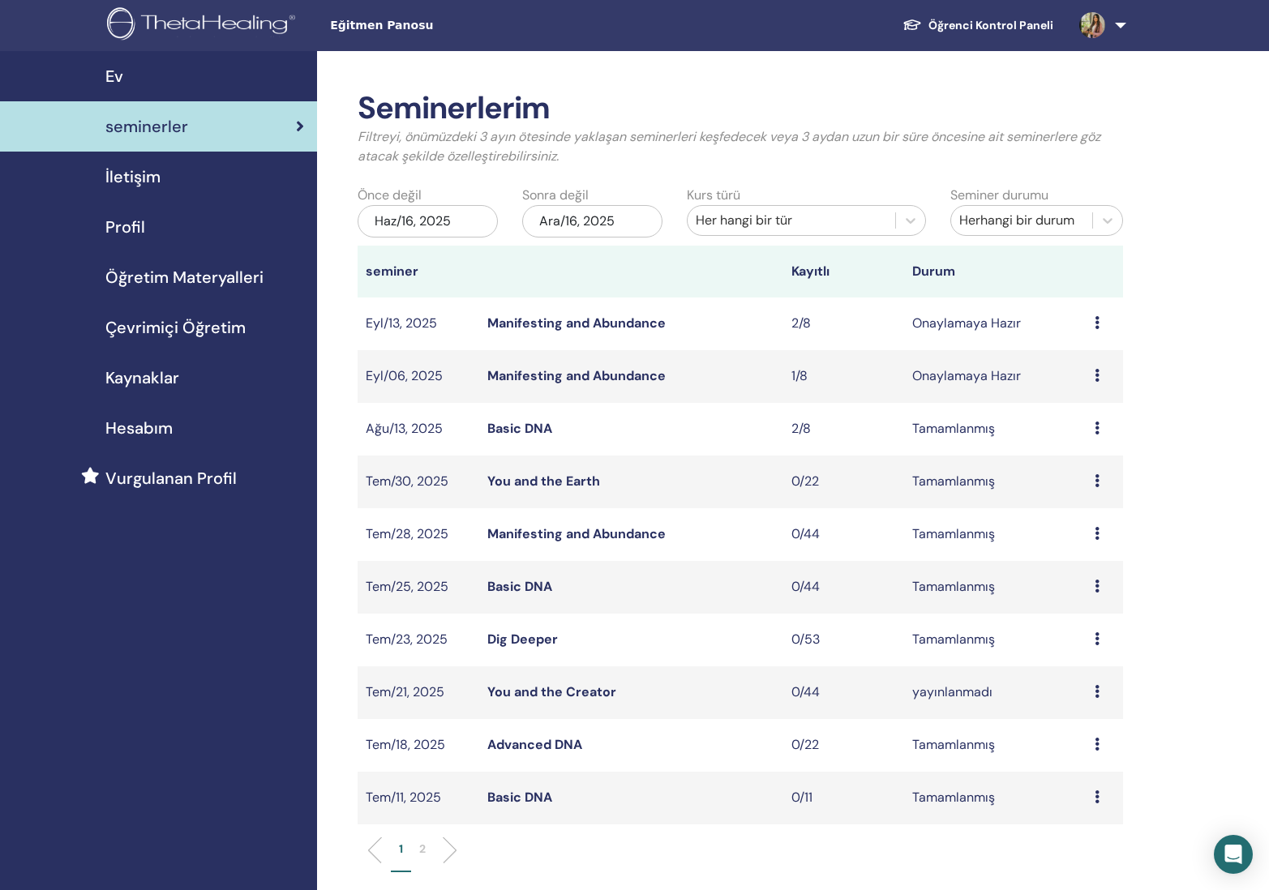
click at [1095, 319] on icon at bounding box center [1097, 322] width 5 height 13
click at [1099, 386] on link "katılımcılar" at bounding box center [1081, 381] width 66 height 17
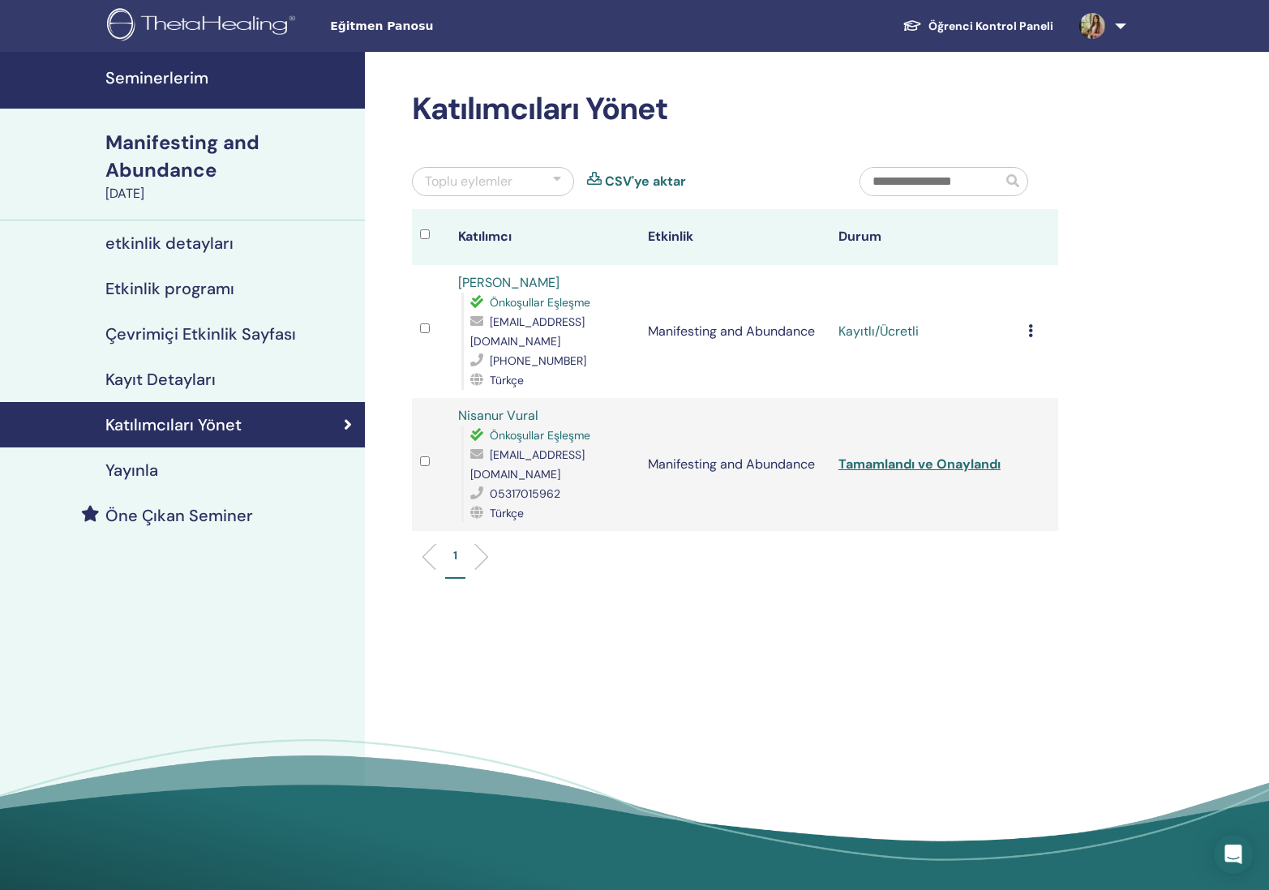
click at [181, 75] on h4 "Seminerlerim" at bounding box center [230, 77] width 250 height 19
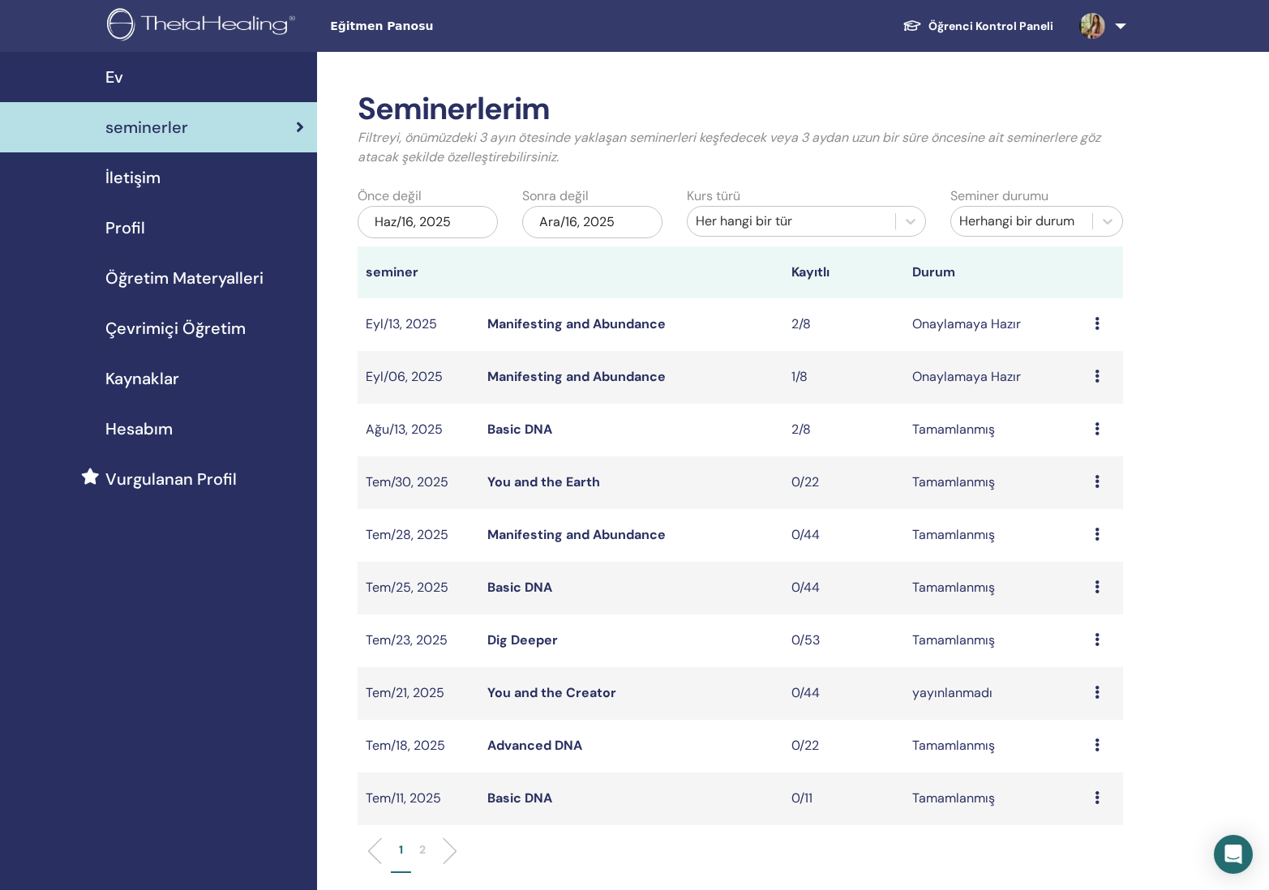
click at [148, 425] on span "Hesabım" at bounding box center [138, 429] width 67 height 24
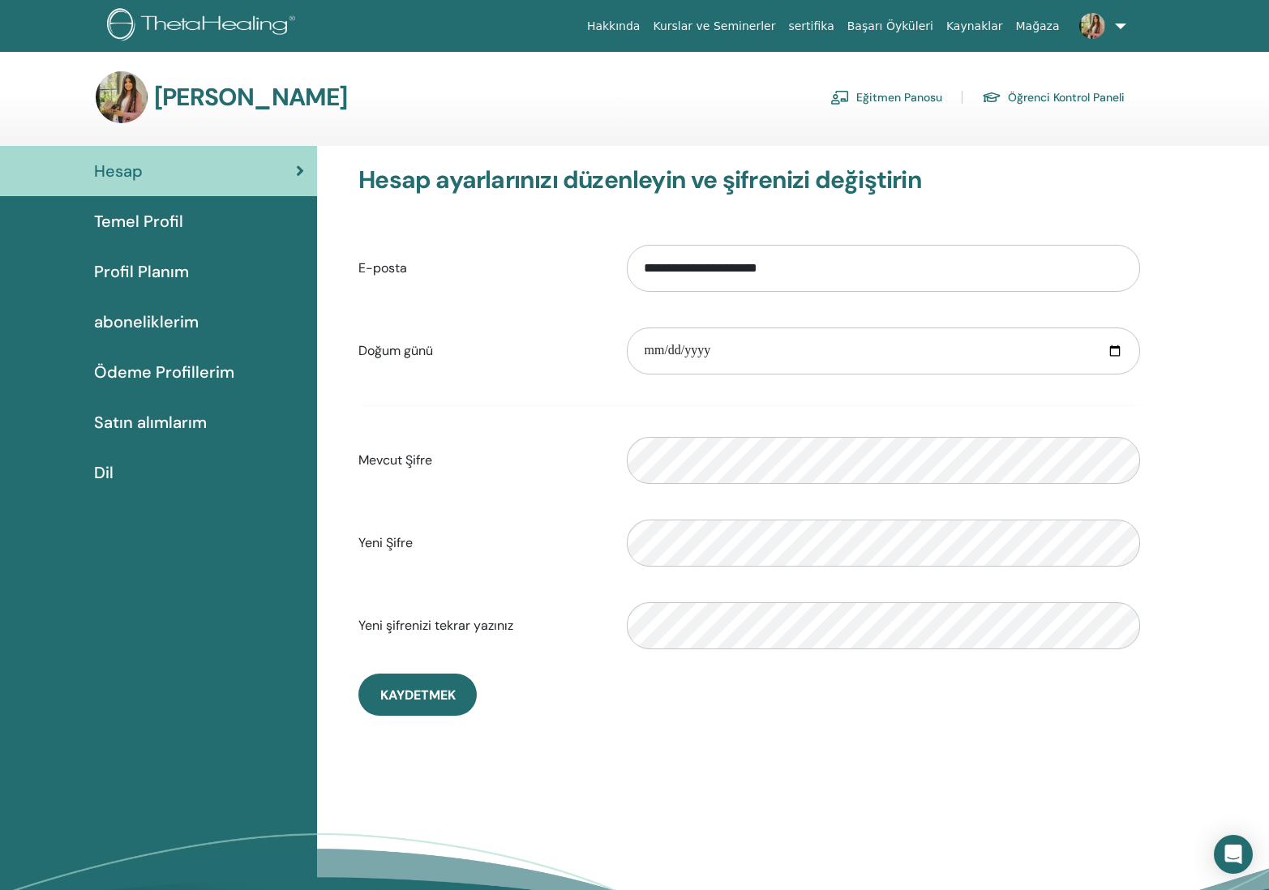
click at [179, 425] on span "Satın alımlarım" at bounding box center [150, 422] width 113 height 24
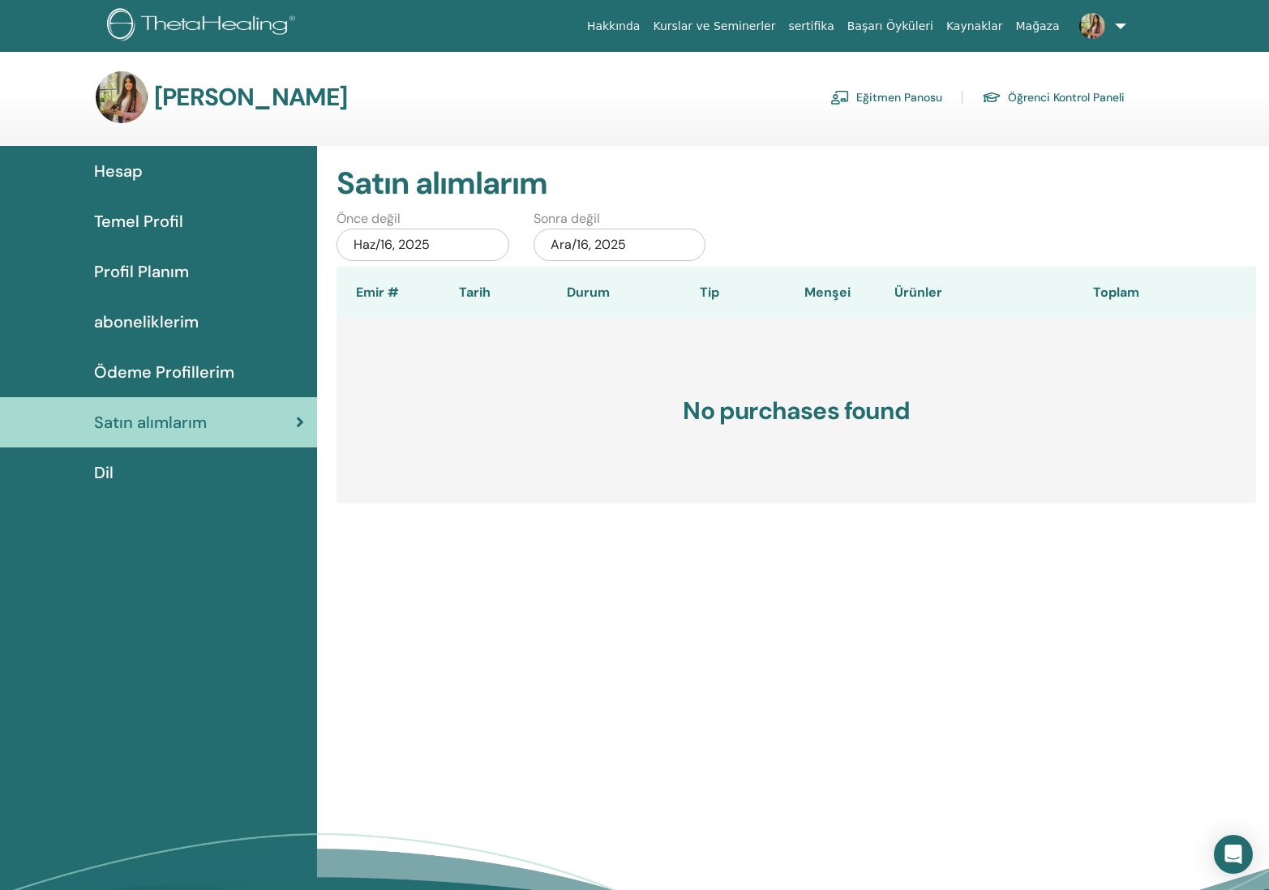
click at [143, 219] on span "Temel Profil" at bounding box center [138, 221] width 89 height 24
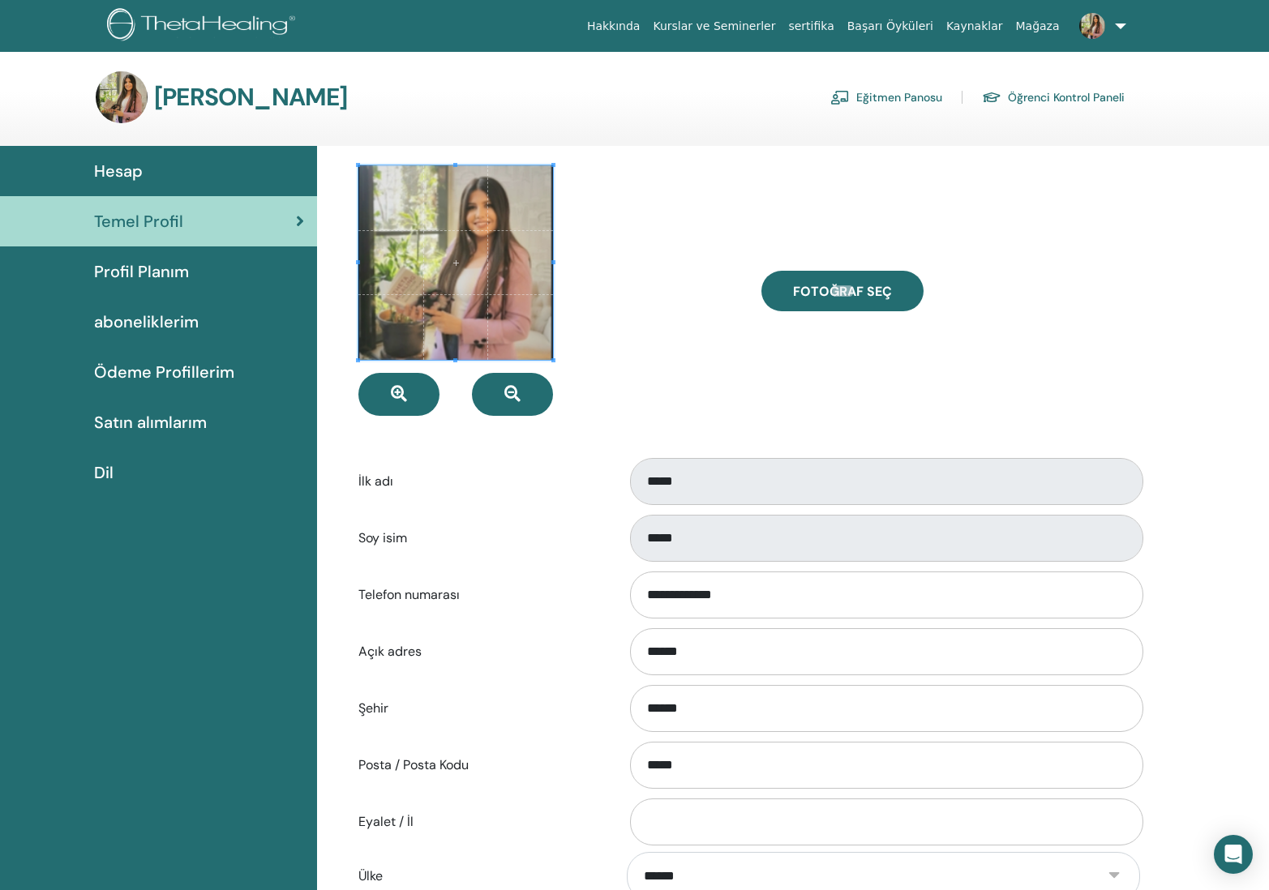
click at [129, 174] on span "Hesap" at bounding box center [118, 171] width 49 height 24
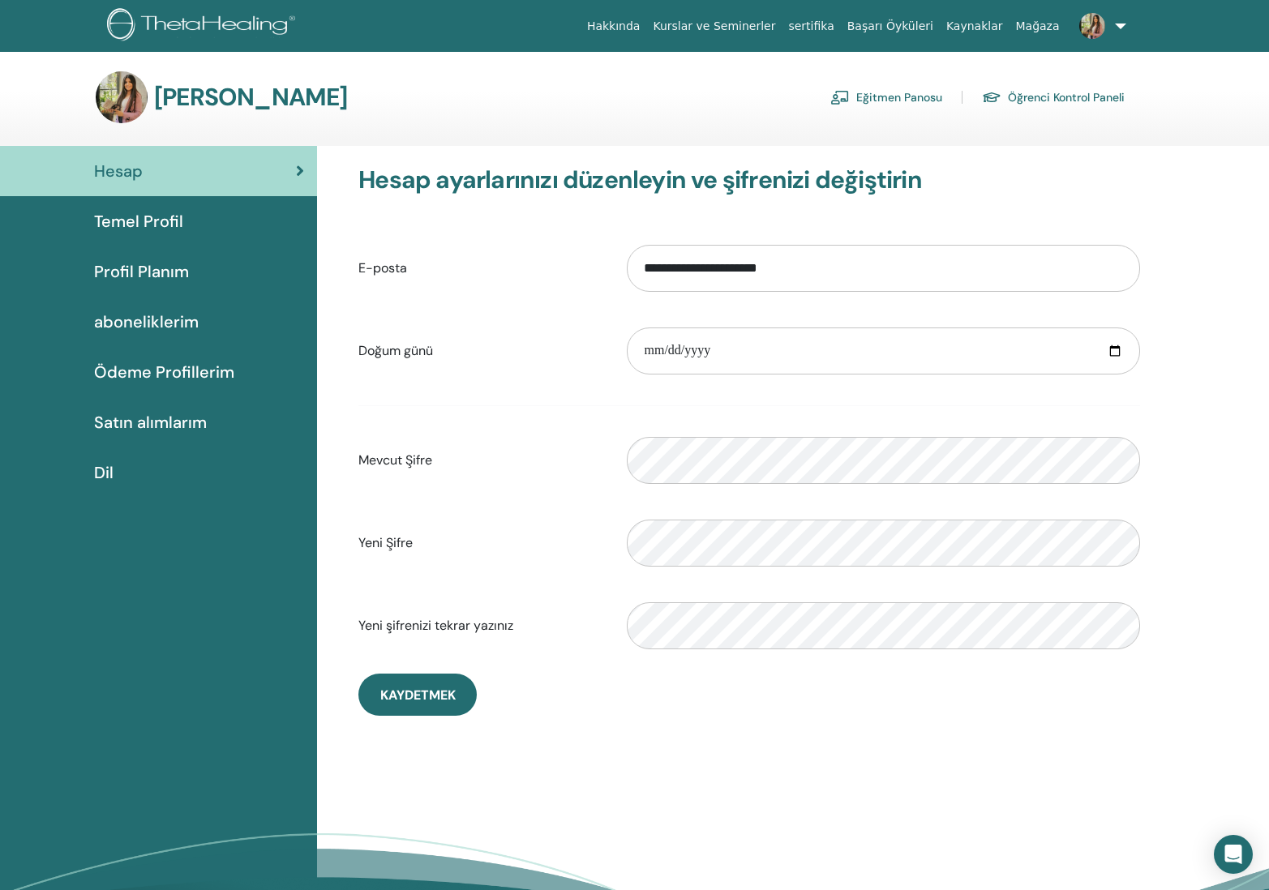
click at [132, 217] on span "Temel Profil" at bounding box center [138, 221] width 89 height 24
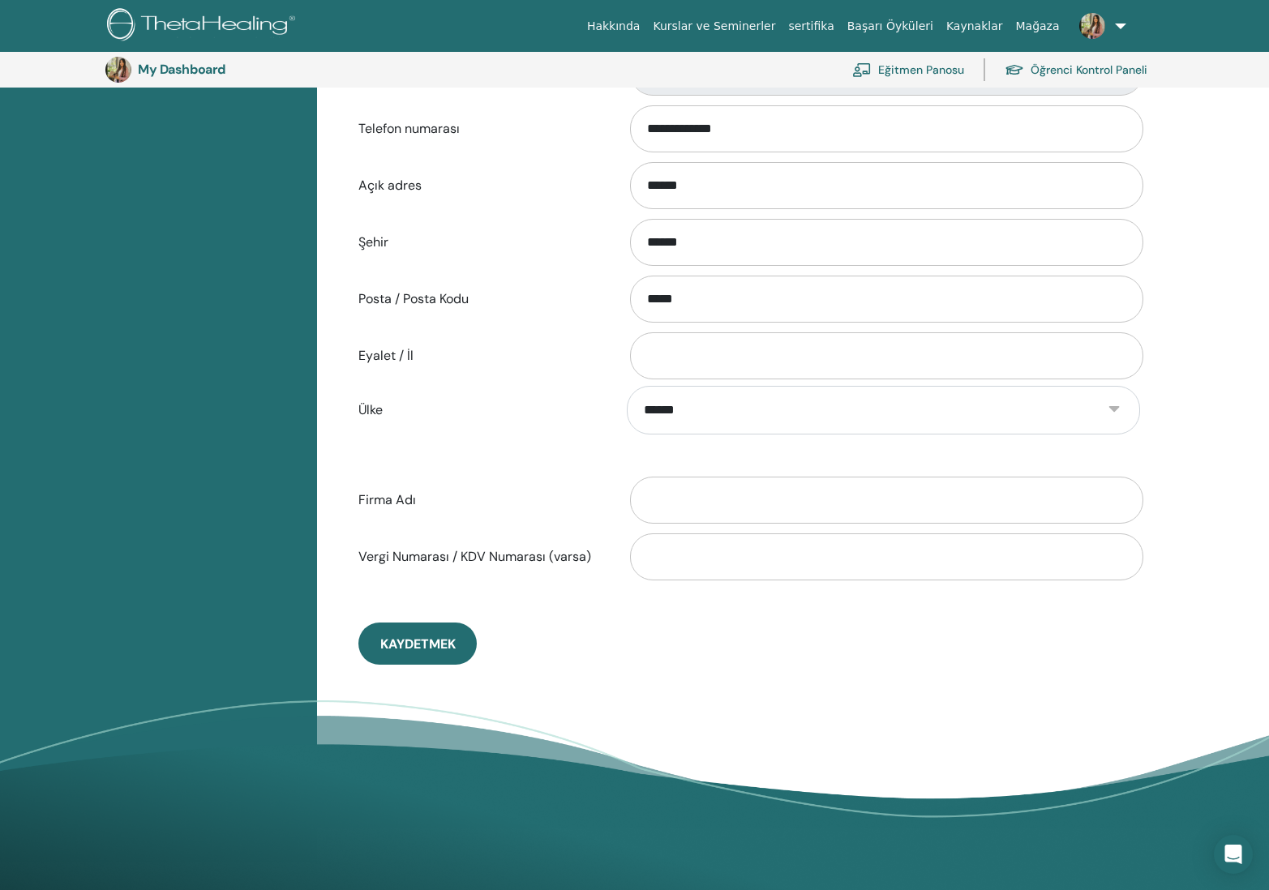
scroll to position [499, 0]
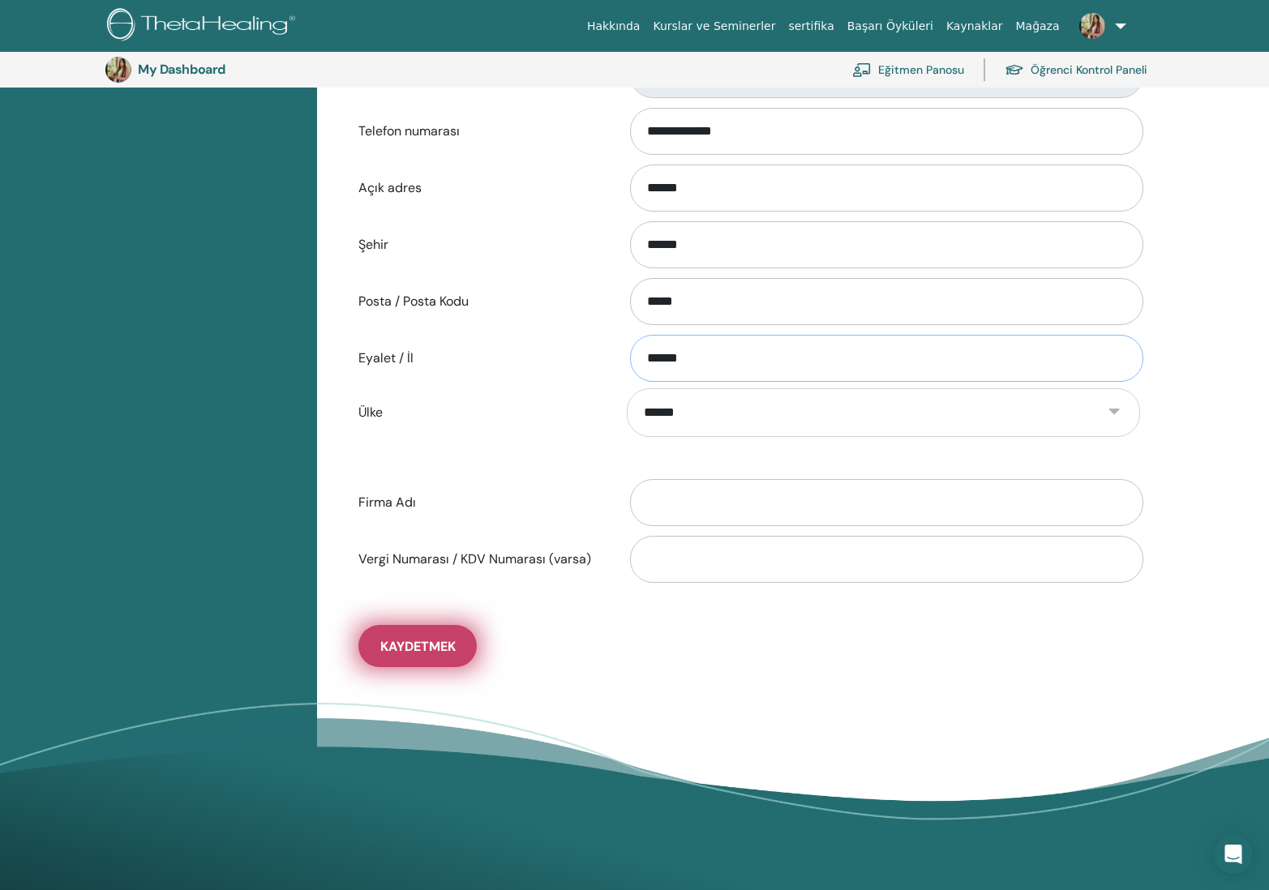
type input "******"
click at [451, 642] on span "Kaydetmek" at bounding box center [417, 646] width 75 height 17
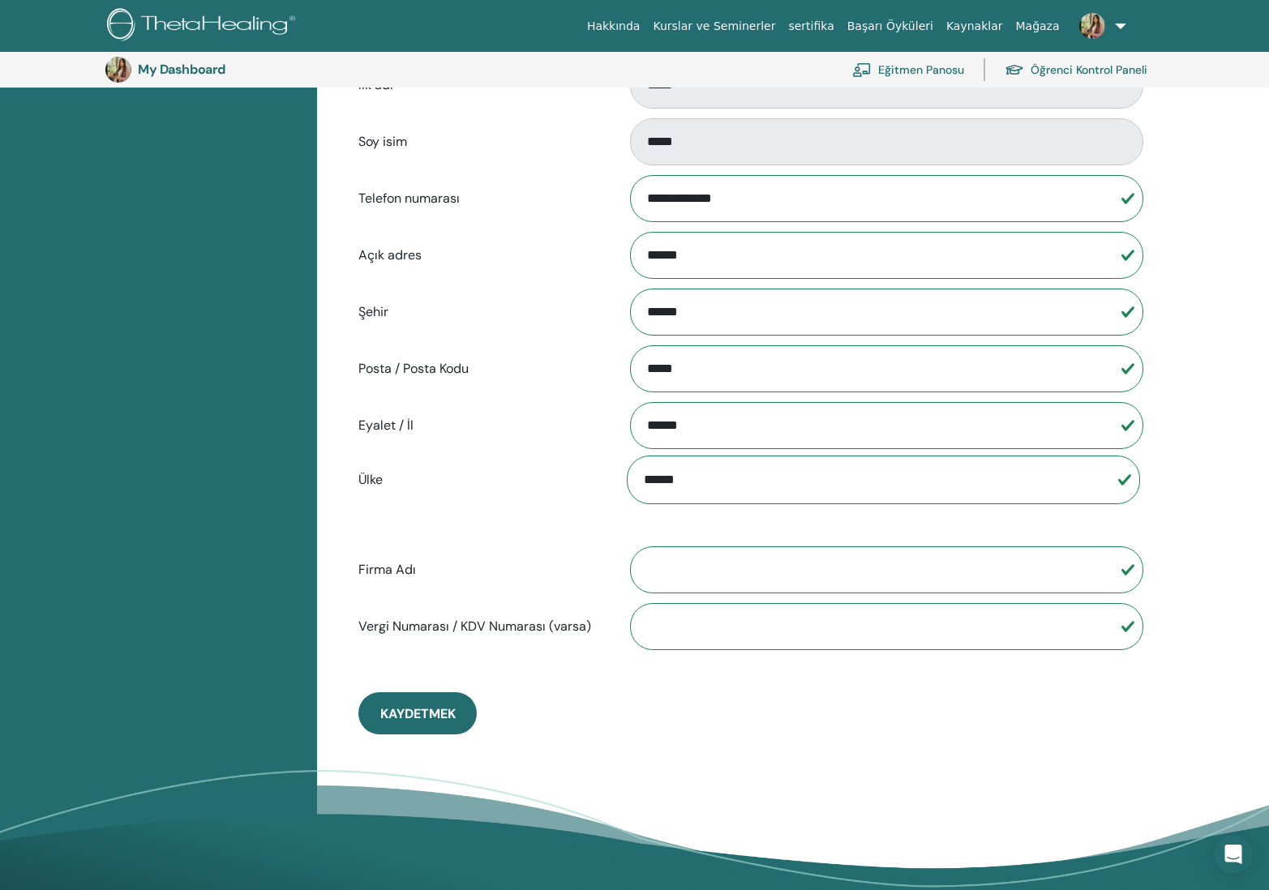
scroll to position [500, 0]
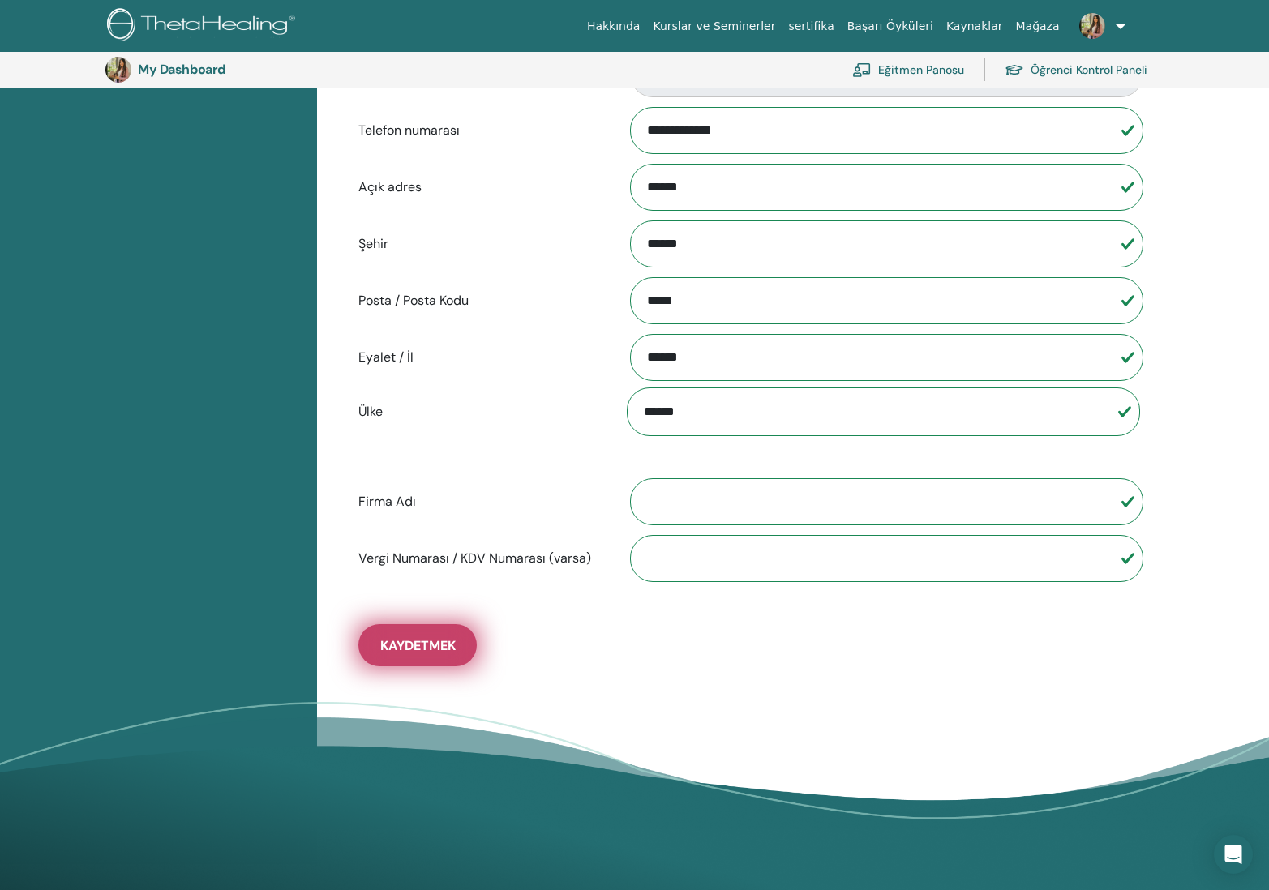
type input "*****"
click at [432, 643] on span "Kaydetmek" at bounding box center [417, 645] width 75 height 17
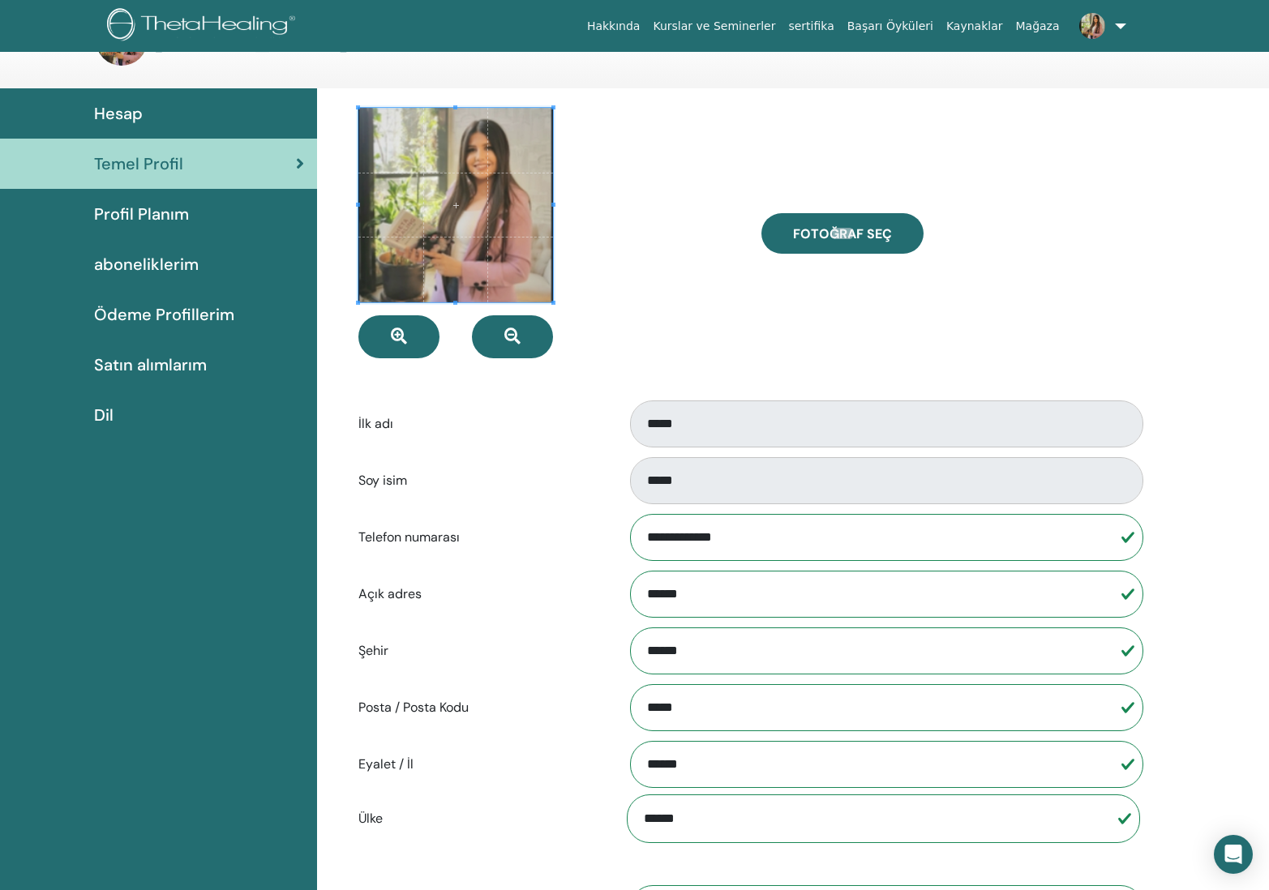
scroll to position [75, 0]
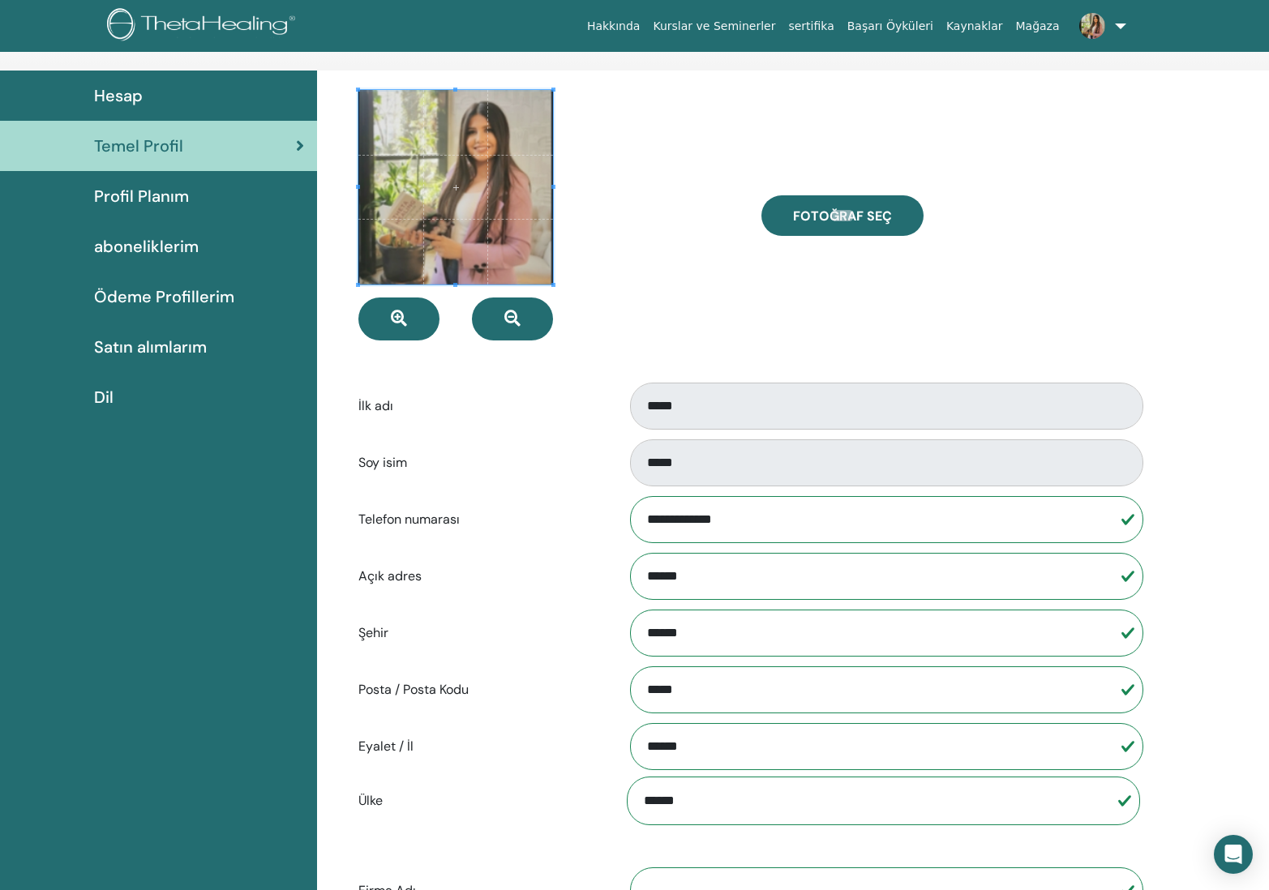
drag, startPoint x: 662, startPoint y: 578, endPoint x: 568, endPoint y: 580, distance: 93.3
type input "*"
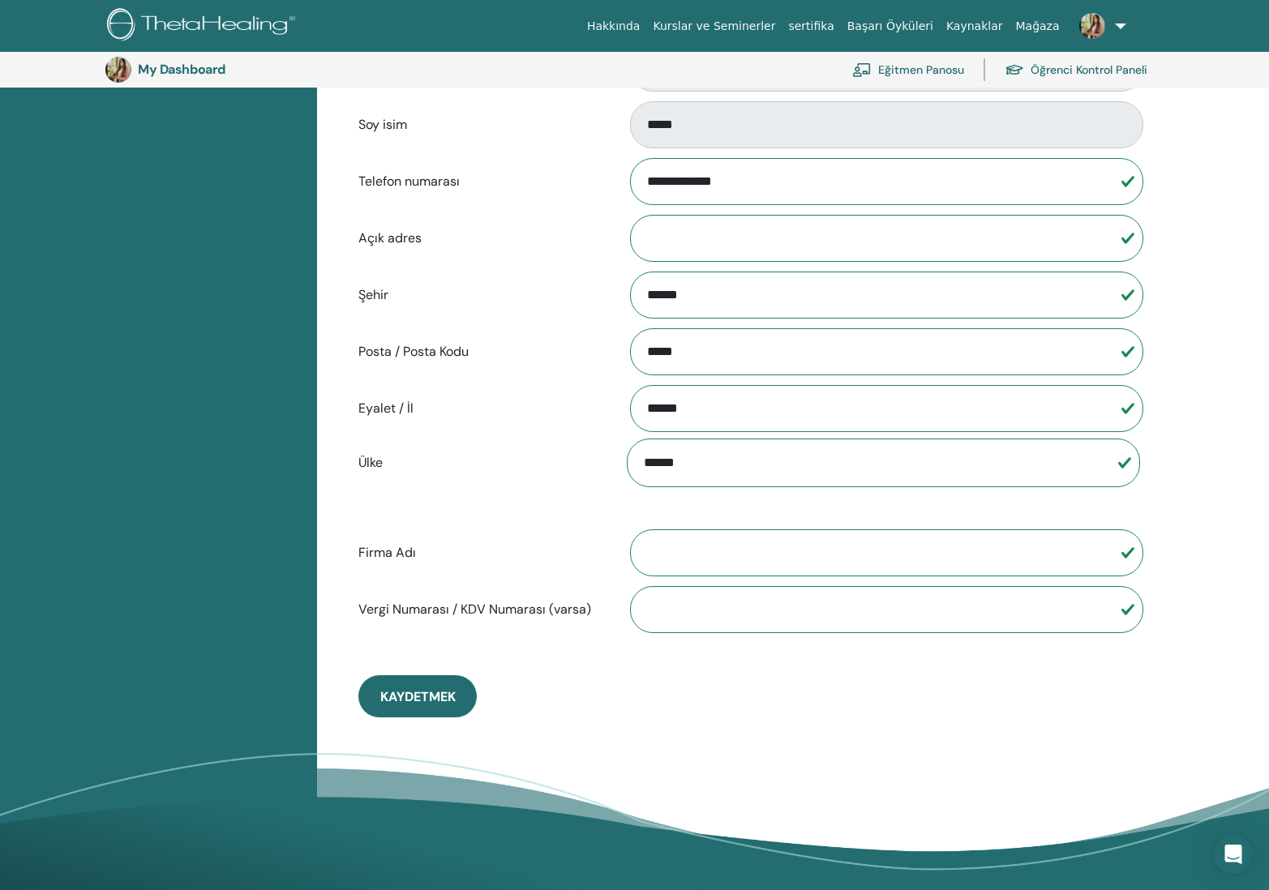
scroll to position [587, 0]
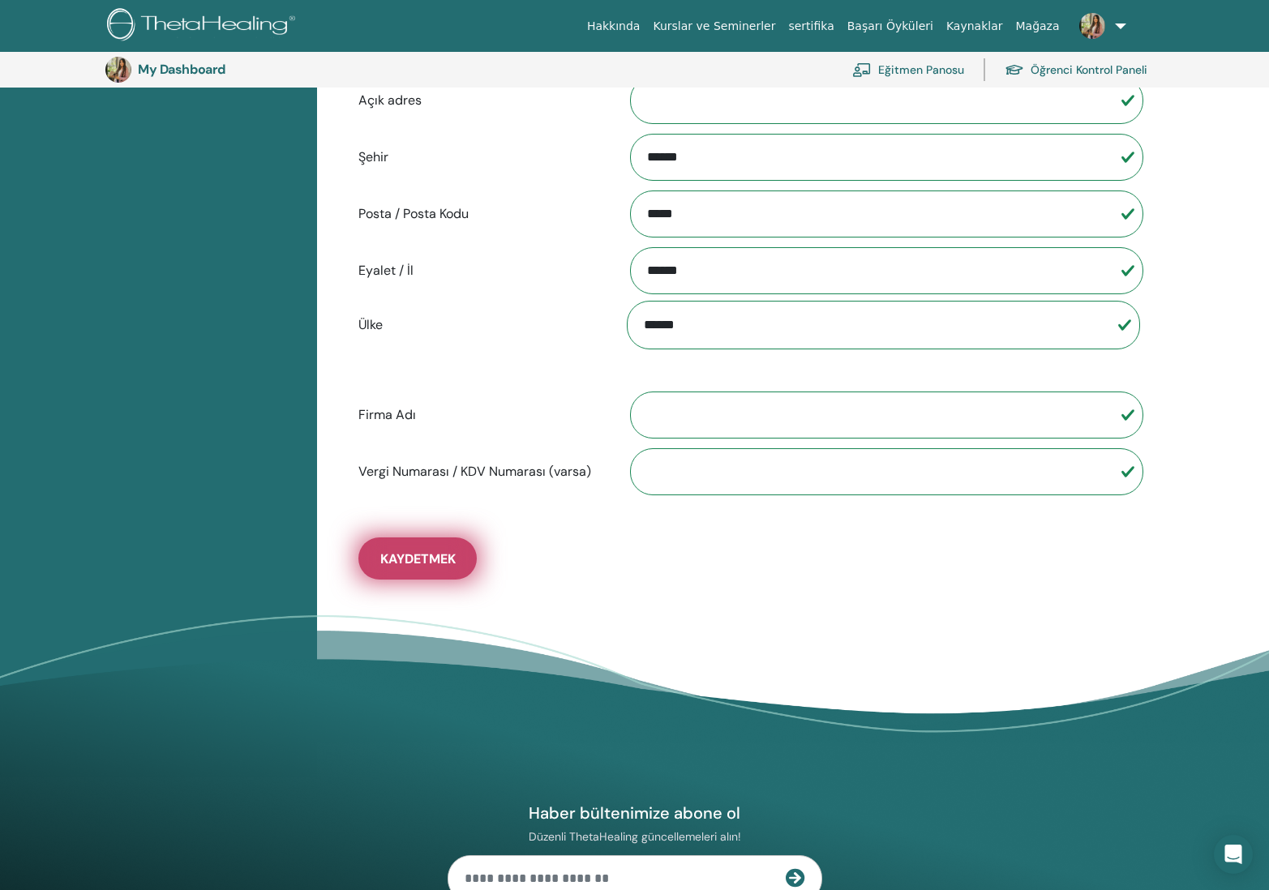
click at [446, 567] on span "Kaydetmek" at bounding box center [417, 559] width 75 height 17
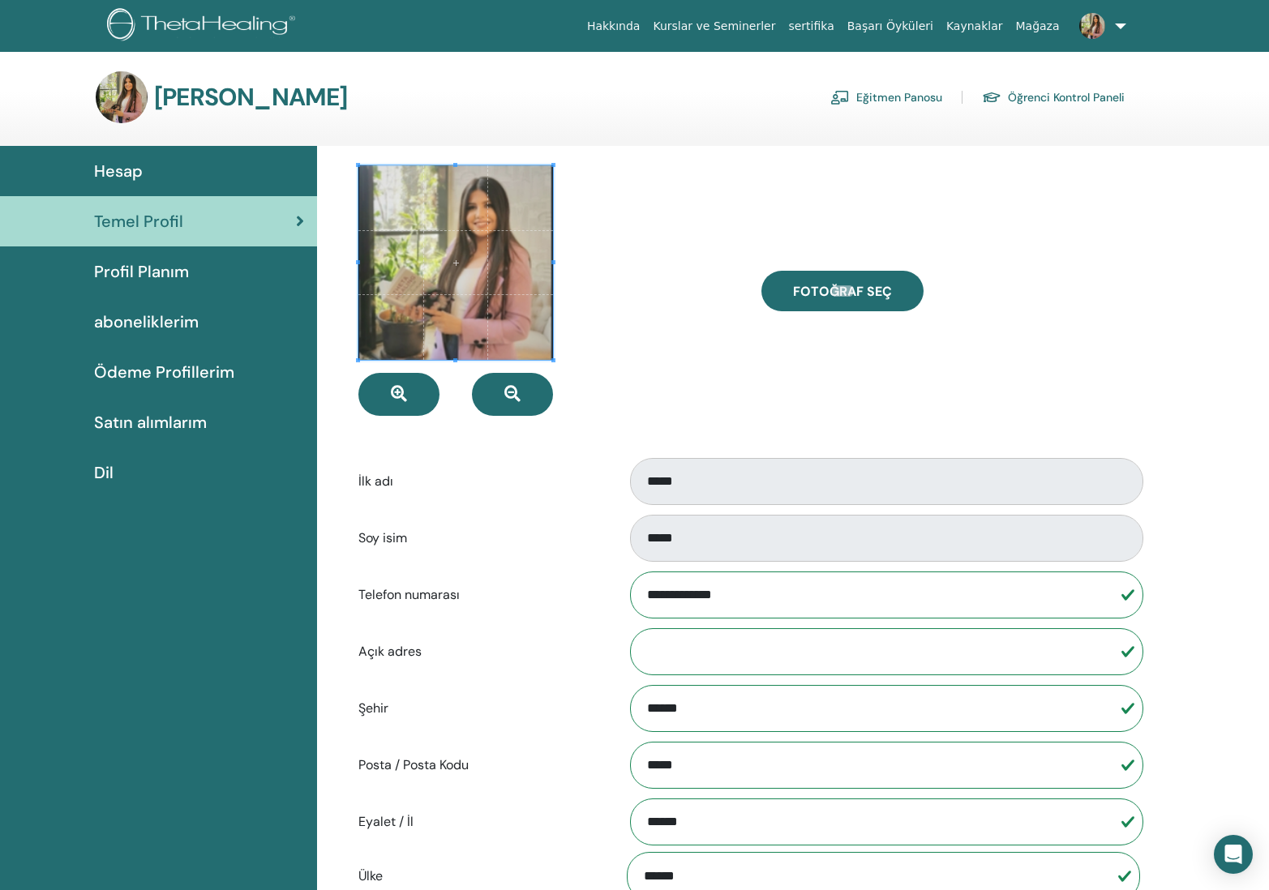
scroll to position [0, 0]
click at [188, 263] on div "Profil Planım" at bounding box center [158, 271] width 291 height 24
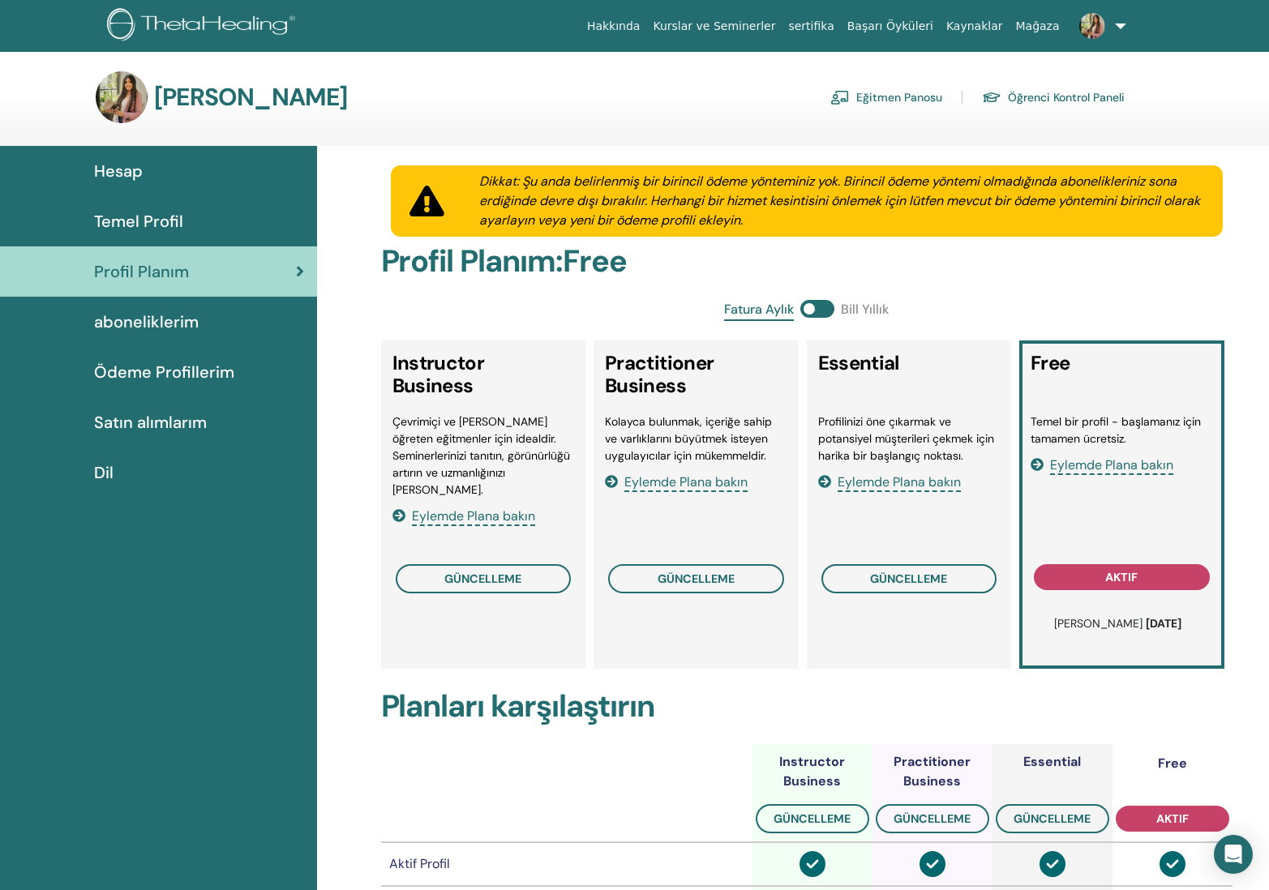
click at [154, 318] on span "aboneliklerim" at bounding box center [146, 322] width 105 height 24
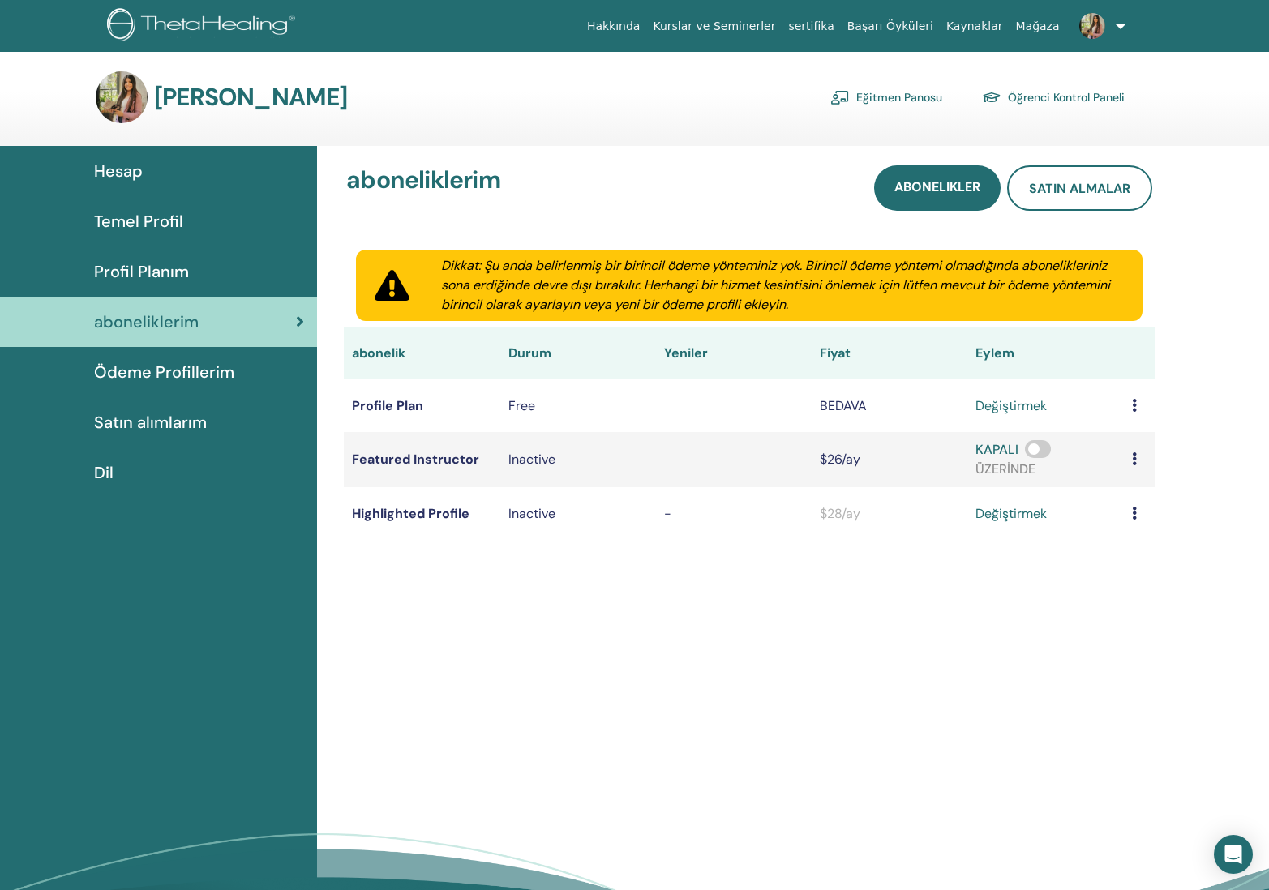
click at [169, 372] on span "Ödeme Profillerim" at bounding box center [164, 372] width 140 height 24
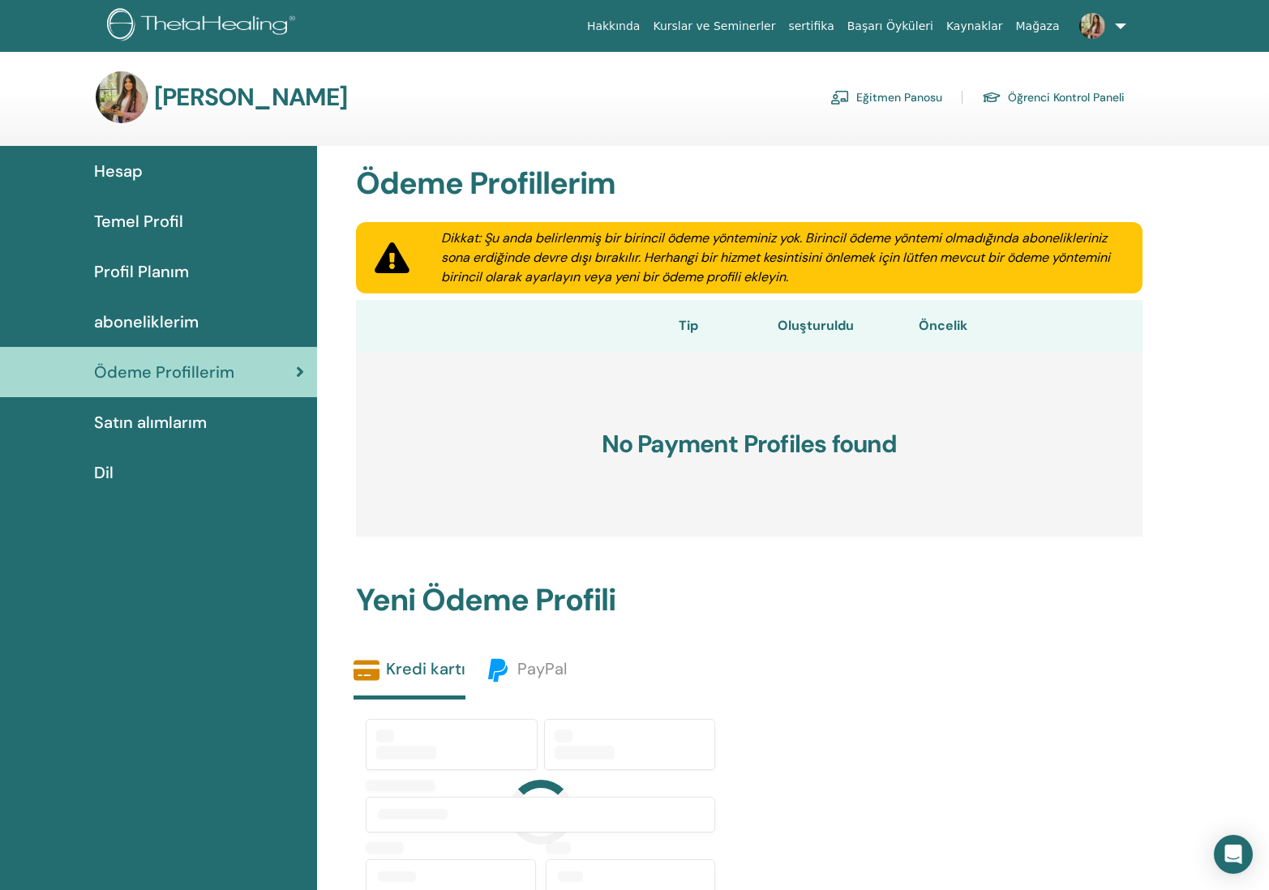
click at [167, 422] on span "Satın alımlarım" at bounding box center [150, 422] width 113 height 24
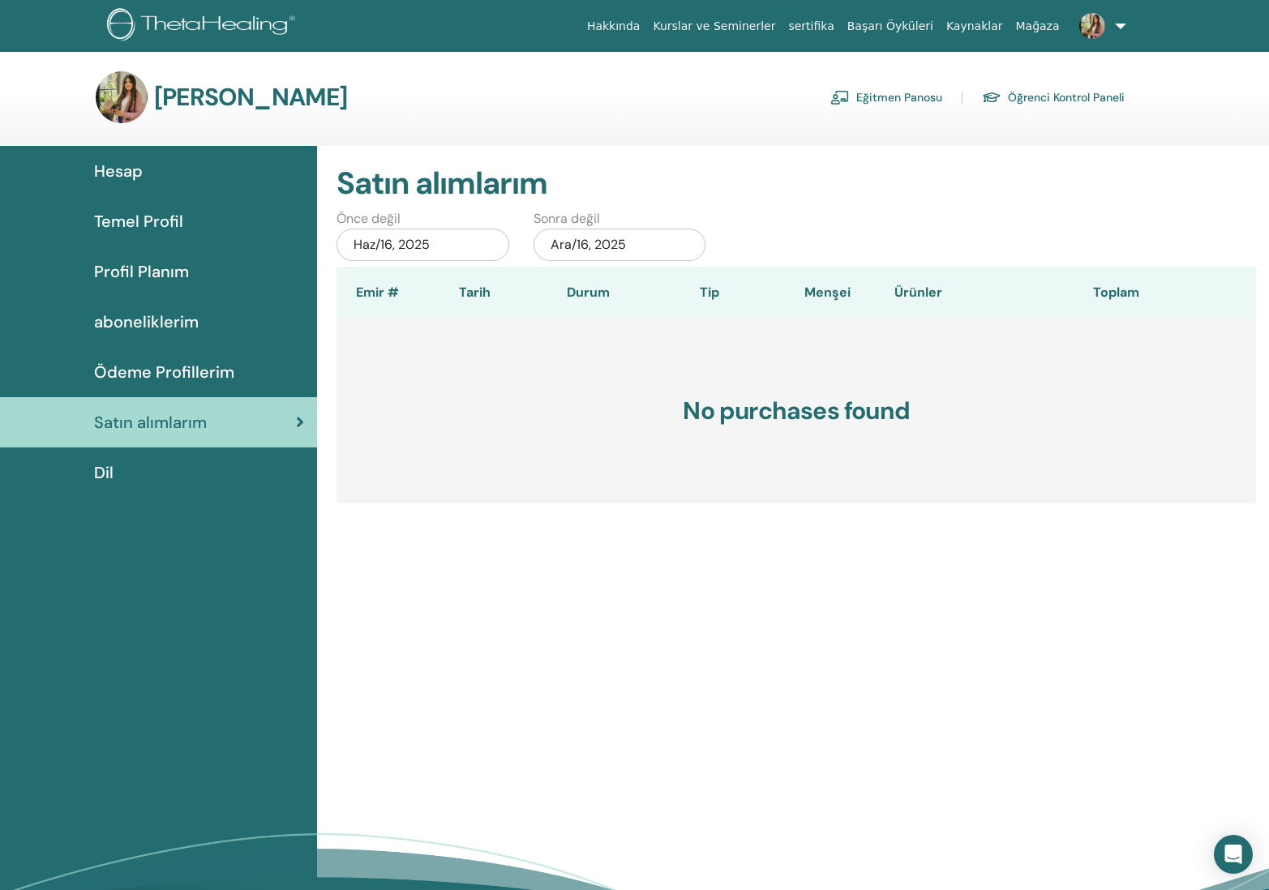
click at [121, 91] on img at bounding box center [122, 97] width 52 height 52
click at [760, 24] on link "Kurslar ve Seminerler" at bounding box center [713, 26] width 135 height 30
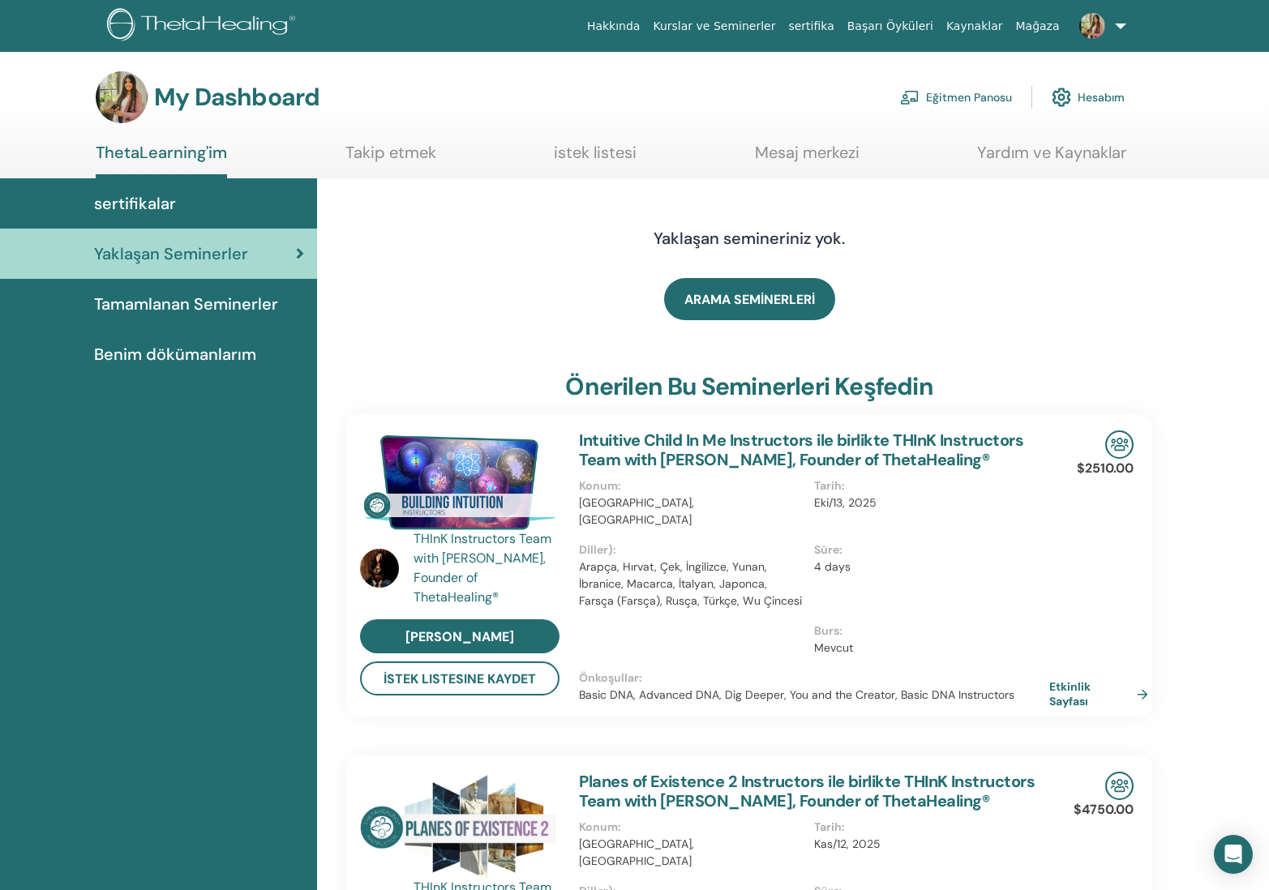
click at [223, 311] on span "Tamamlanan Seminerler" at bounding box center [186, 304] width 184 height 24
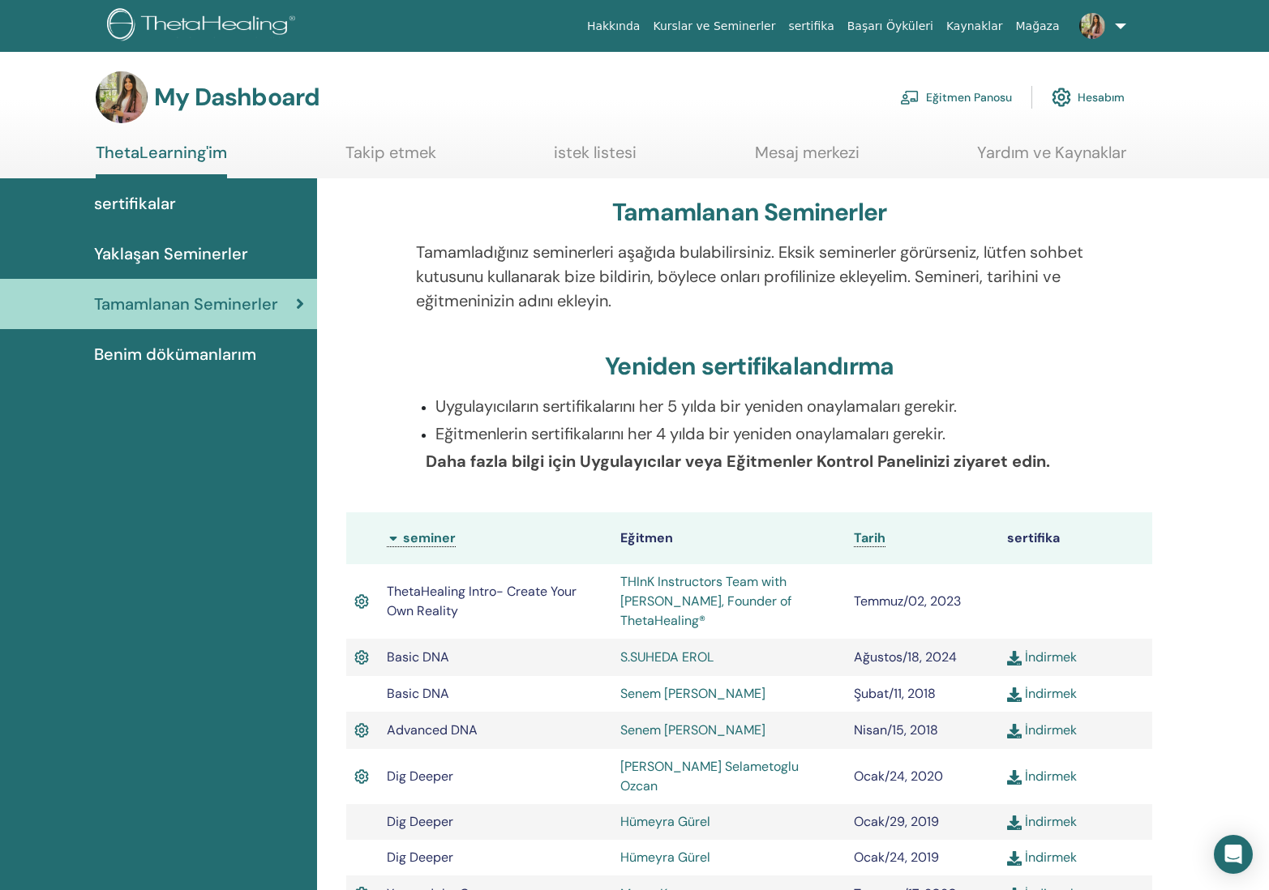
click at [1084, 102] on link "Hesabım" at bounding box center [1088, 97] width 73 height 36
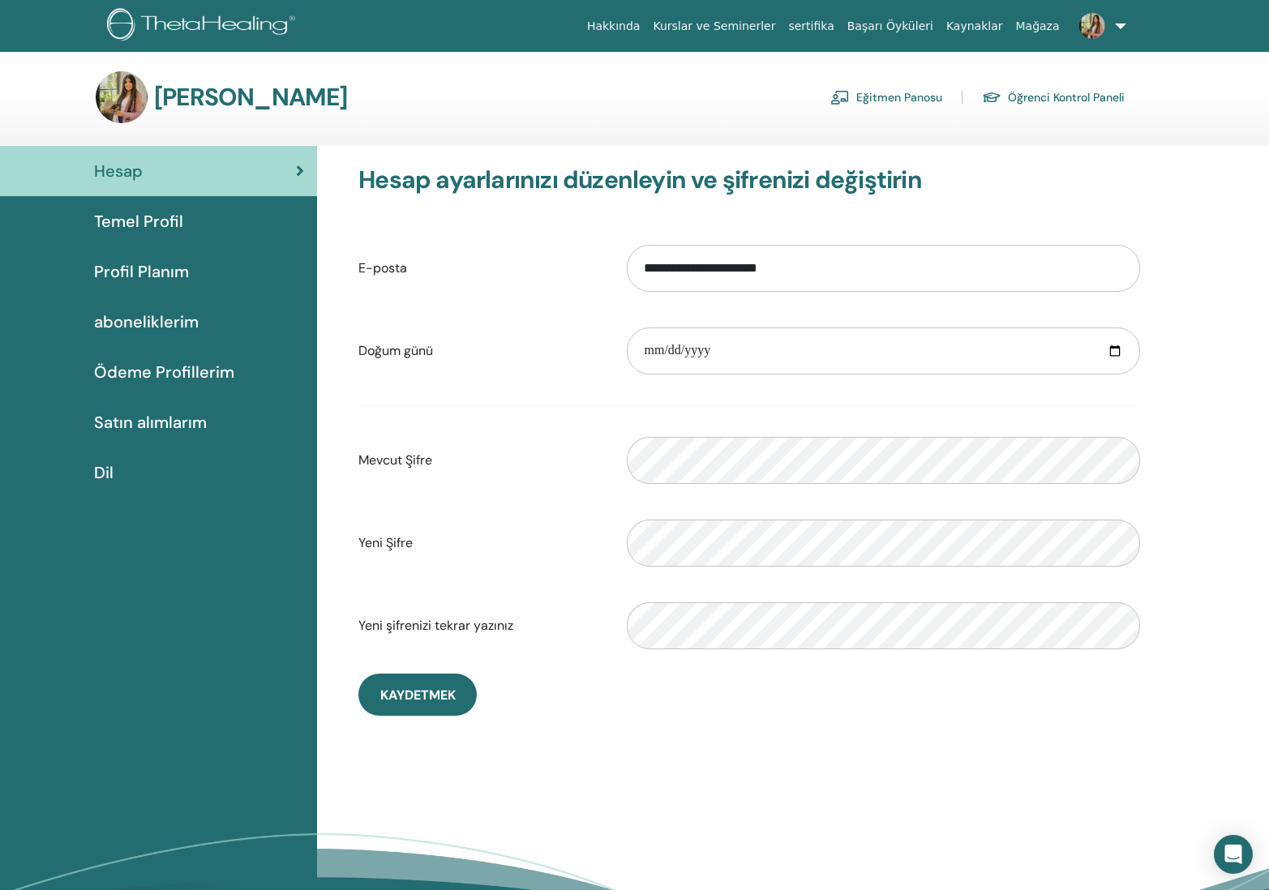
click at [932, 99] on link "Eğitmen Panosu" at bounding box center [886, 97] width 112 height 26
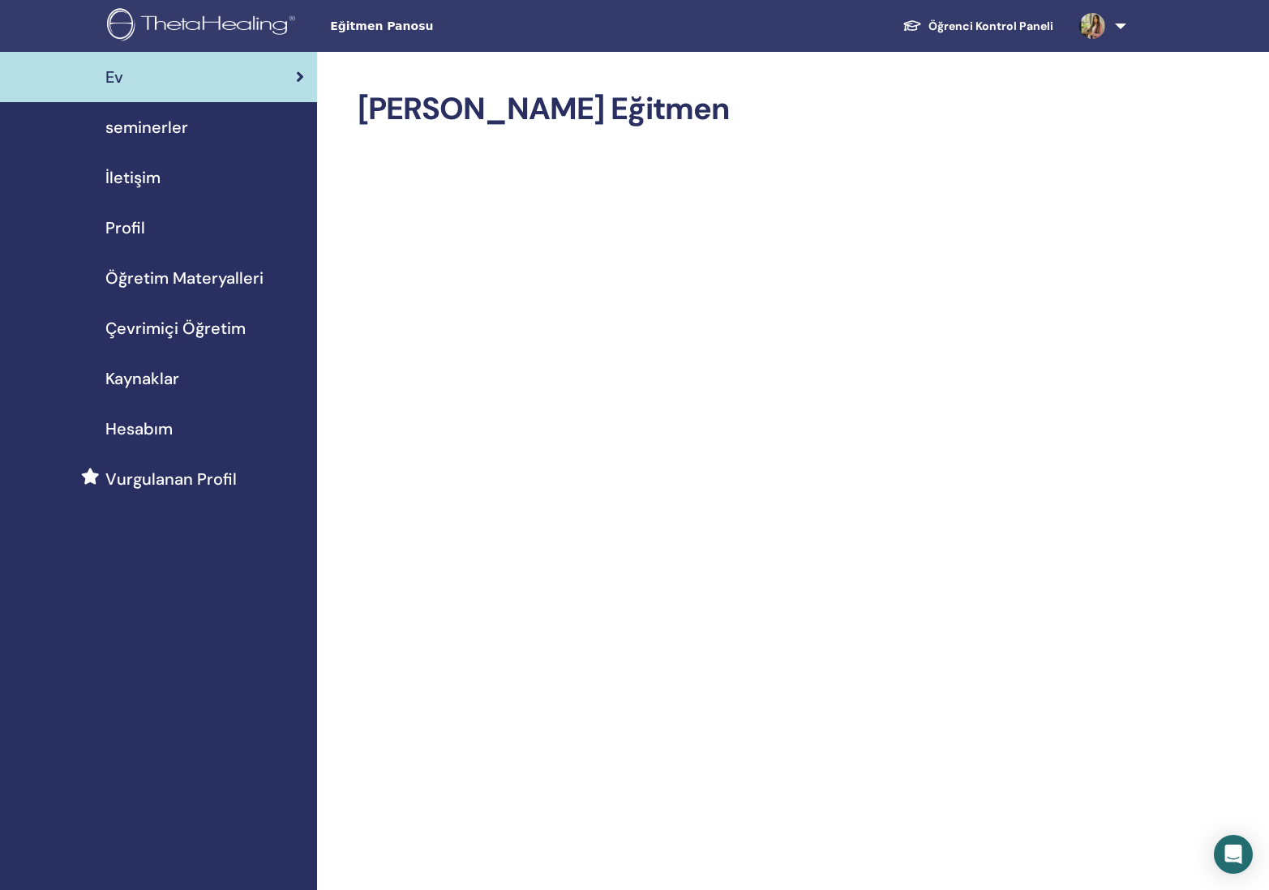
click at [186, 272] on span "Öğretim Materyalleri" at bounding box center [184, 278] width 158 height 24
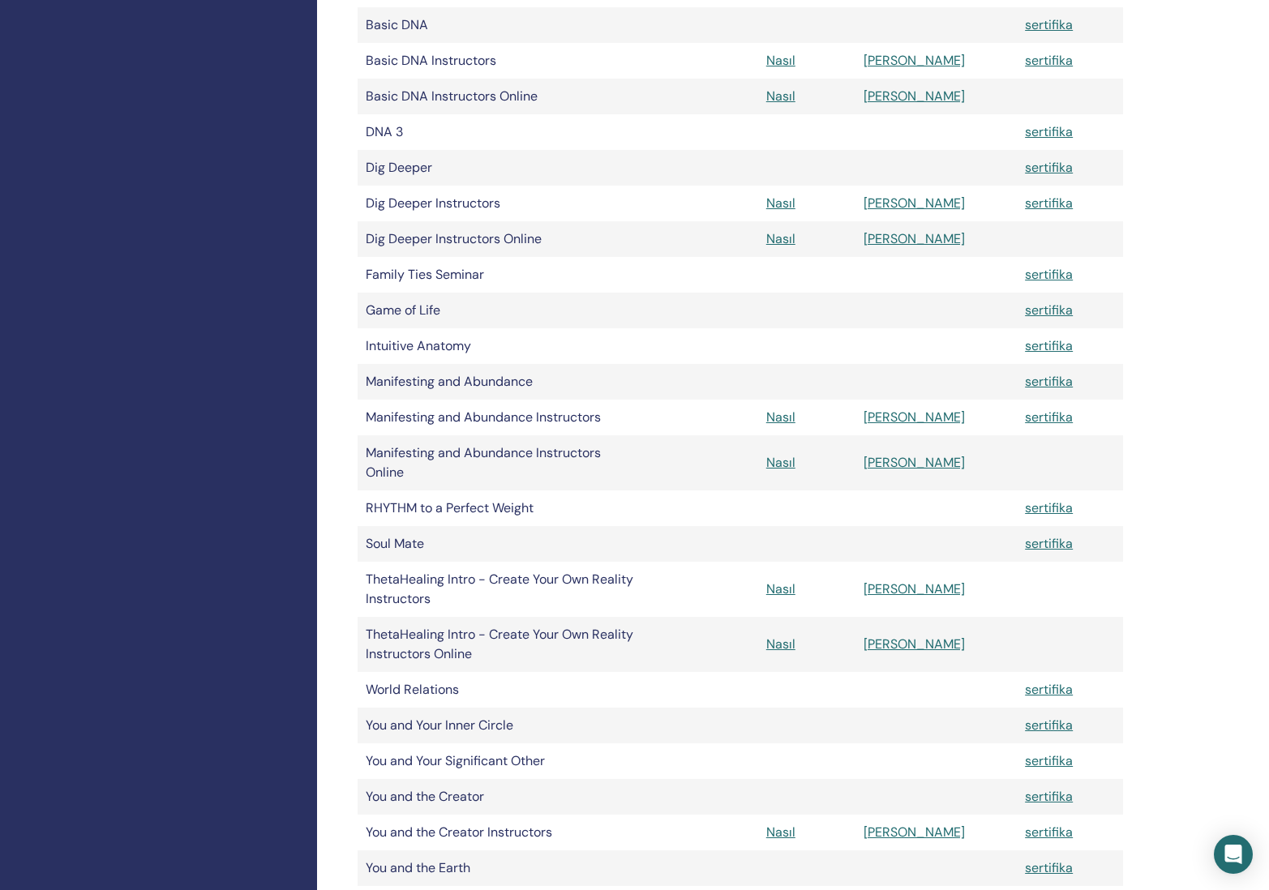
scroll to position [504, 0]
click at [922, 457] on link "[PERSON_NAME]" at bounding box center [914, 461] width 101 height 17
